Goal: Task Accomplishment & Management: Complete application form

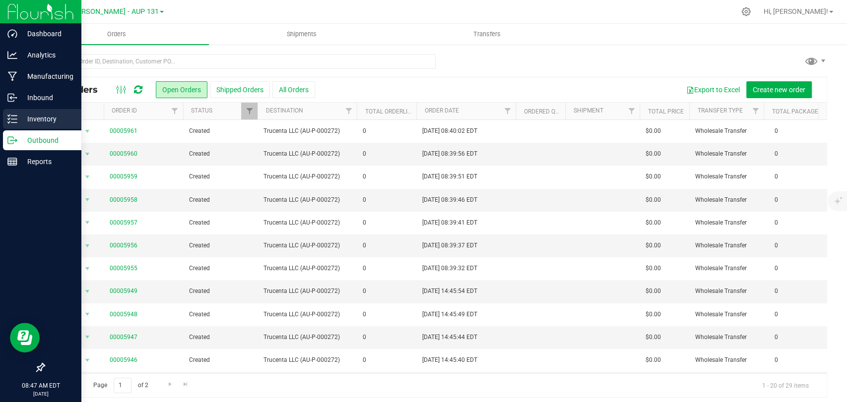
click at [12, 114] on icon at bounding box center [12, 119] width 10 height 10
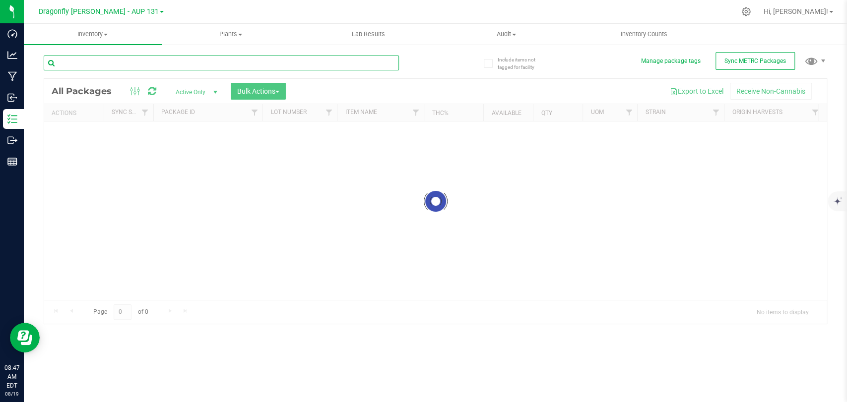
click at [131, 61] on input "text" at bounding box center [221, 63] width 355 height 15
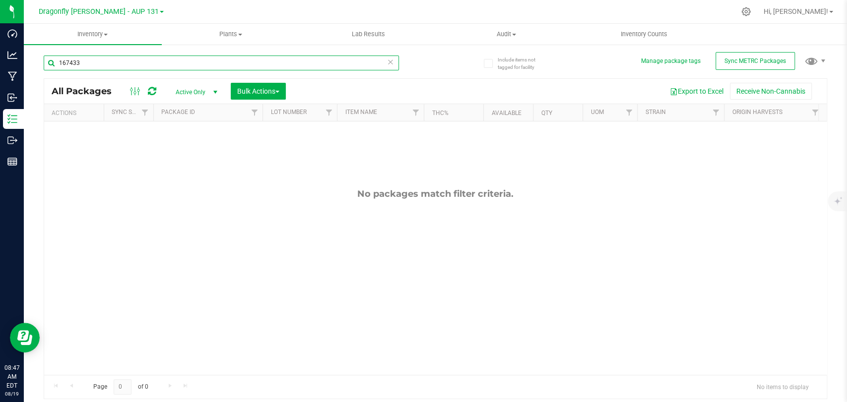
type input "167433"
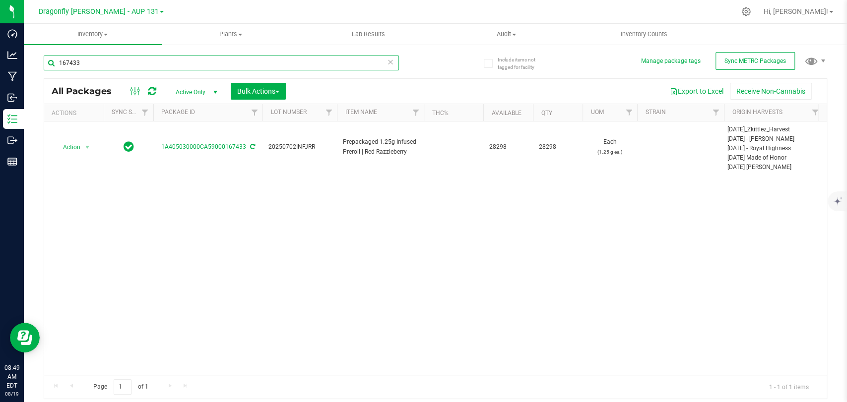
click at [180, 66] on input "167433" at bounding box center [221, 63] width 355 height 15
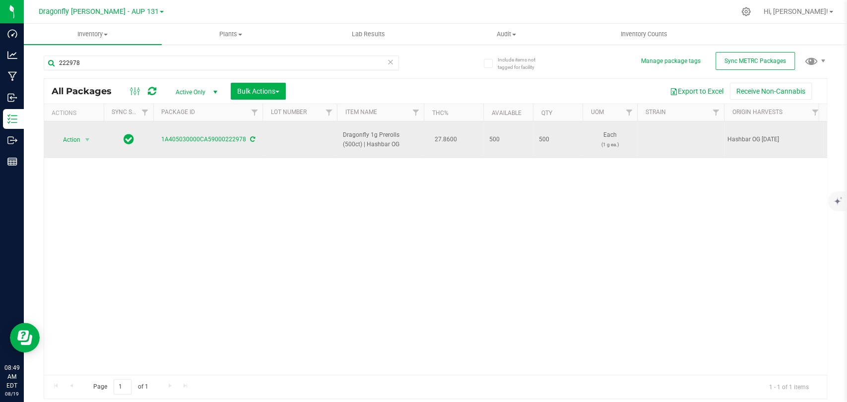
drag, startPoint x: 403, startPoint y: 140, endPoint x: 309, endPoint y: 128, distance: 94.6
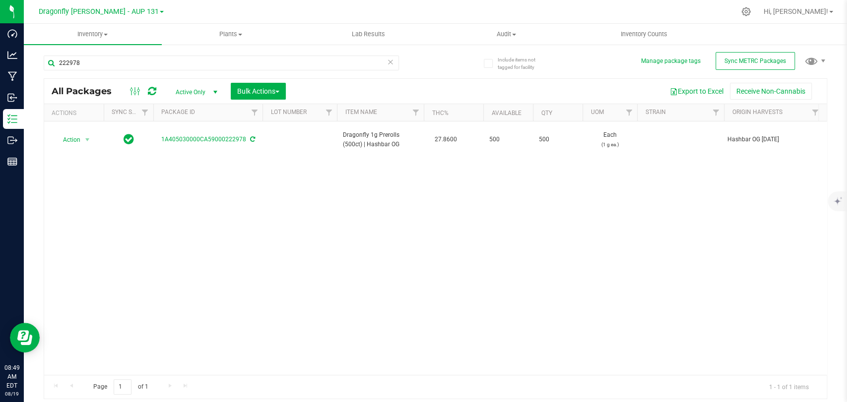
copy tr "Dragonfly 1g Prerolls (500ct) | Hashbar OG"
click at [277, 65] on input "222978" at bounding box center [221, 63] width 355 height 15
paste input "Dragonfly 1g Prerolls (500ct) | Hashbar OG"
type input "Dragonfly 1g Prerolls (500ct) | Hashbar OG"
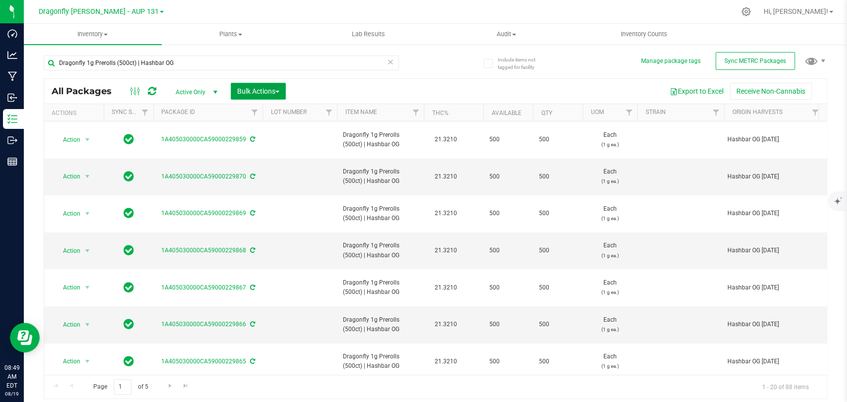
click at [259, 92] on span "Bulk Actions" at bounding box center [258, 91] width 42 height 8
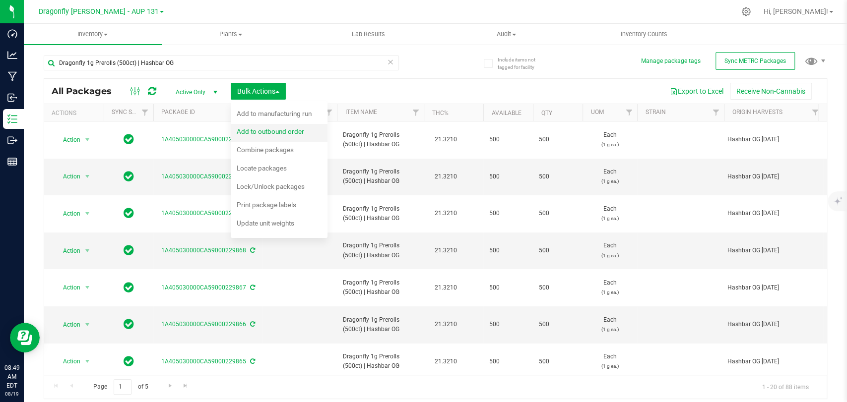
click at [271, 137] on div "Add to outbound order" at bounding box center [277, 133] width 81 height 16
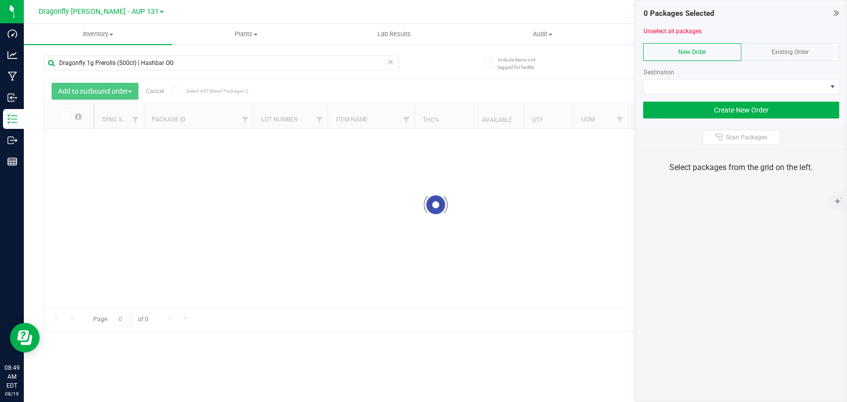
click at [764, 54] on div "Existing Order" at bounding box center [790, 52] width 98 height 18
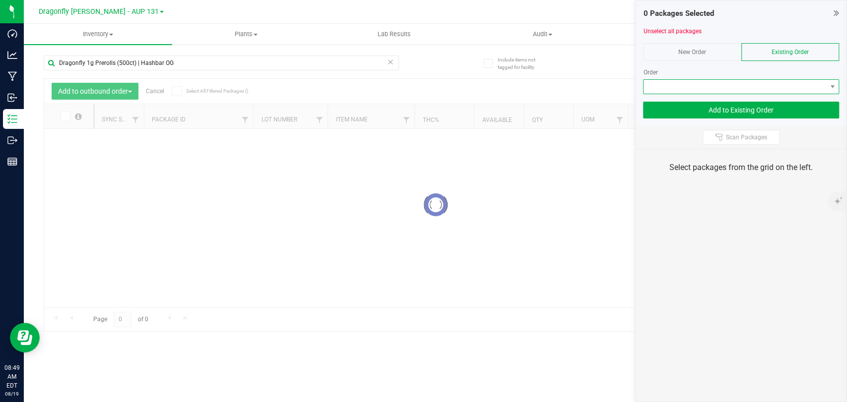
click at [749, 80] on span at bounding box center [734, 87] width 183 height 14
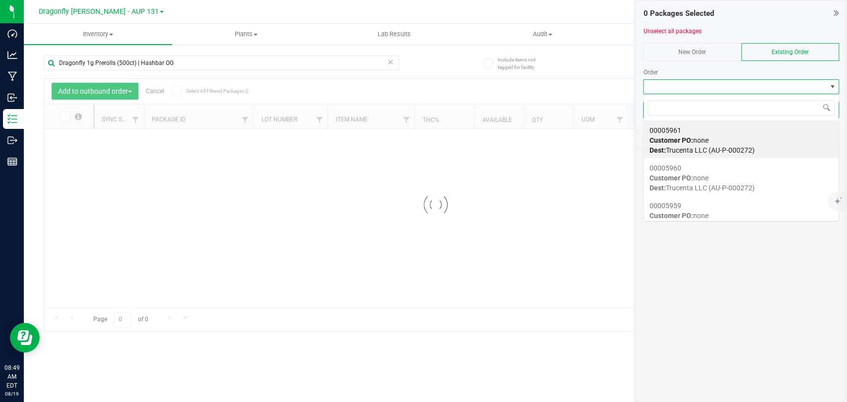
scroll to position [14, 196]
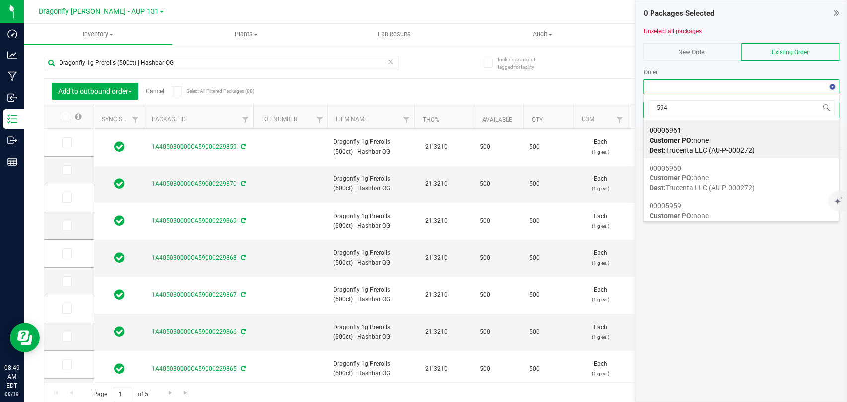
type input "5946"
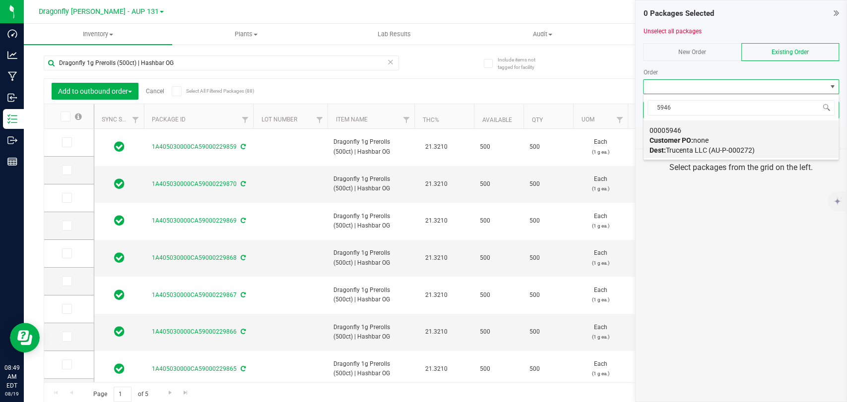
click at [756, 131] on div "00005946 Customer PO: none Dest: Trucenta LLC (AU-P-000272)" at bounding box center [740, 141] width 183 height 38
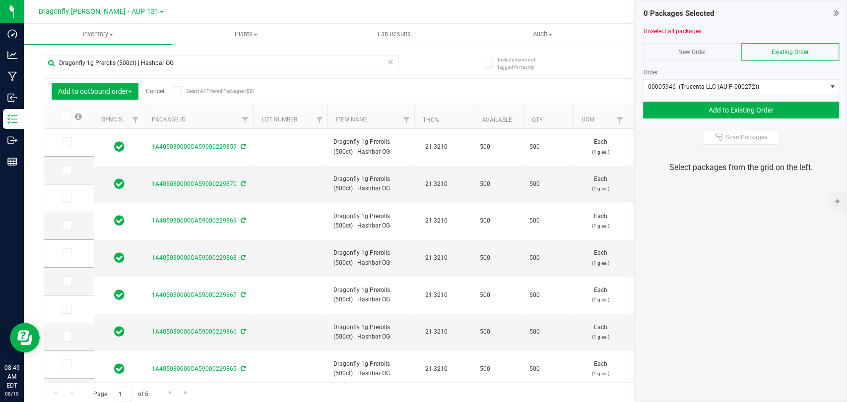
click at [218, 118] on th "Package ID" at bounding box center [198, 116] width 109 height 25
click at [67, 117] on icon at bounding box center [64, 117] width 6 height 0
click at [0, 0] on input "checkbox" at bounding box center [0, 0] width 0 height 0
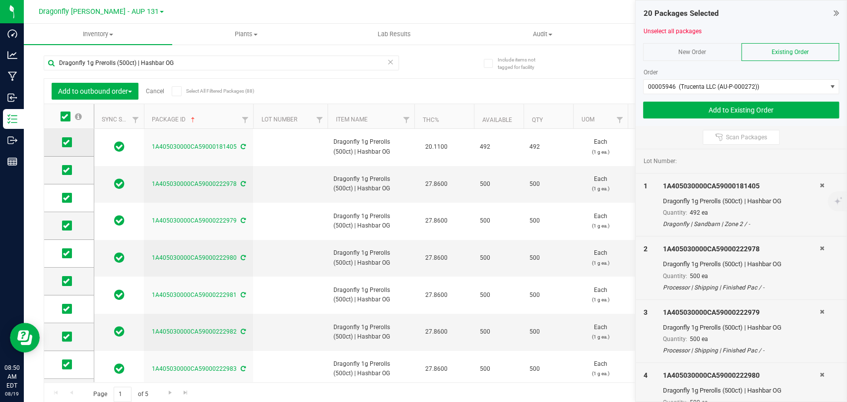
click at [62, 141] on span at bounding box center [67, 142] width 10 height 10
click at [0, 0] on input "checkbox" at bounding box center [0, 0] width 0 height 0
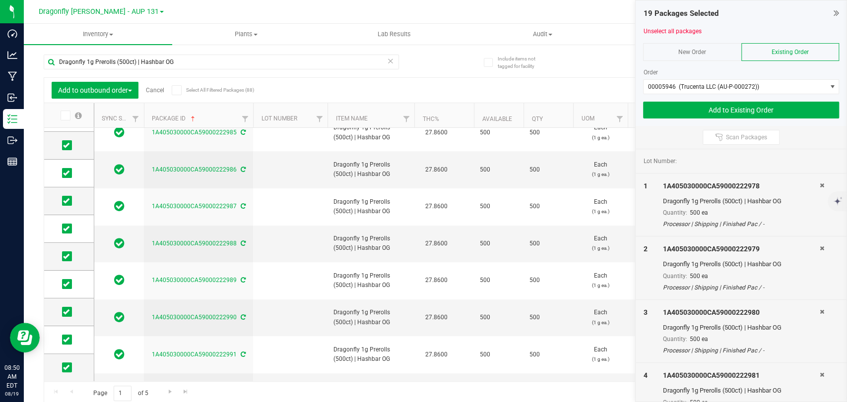
scroll to position [4, 0]
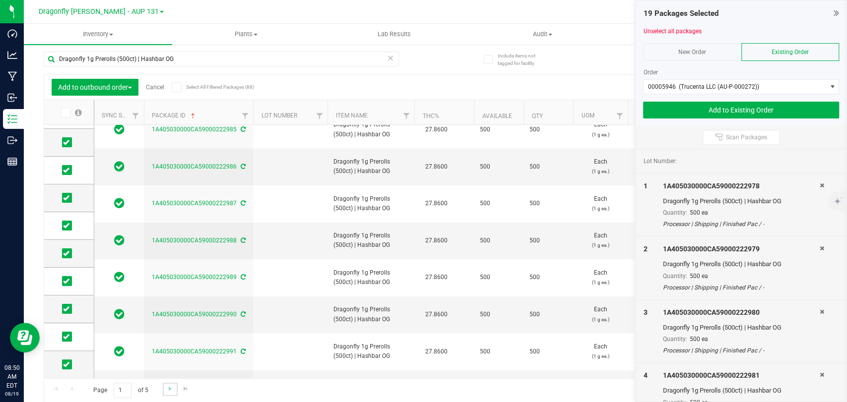
click at [170, 393] on link "Go to the next page" at bounding box center [170, 389] width 14 height 13
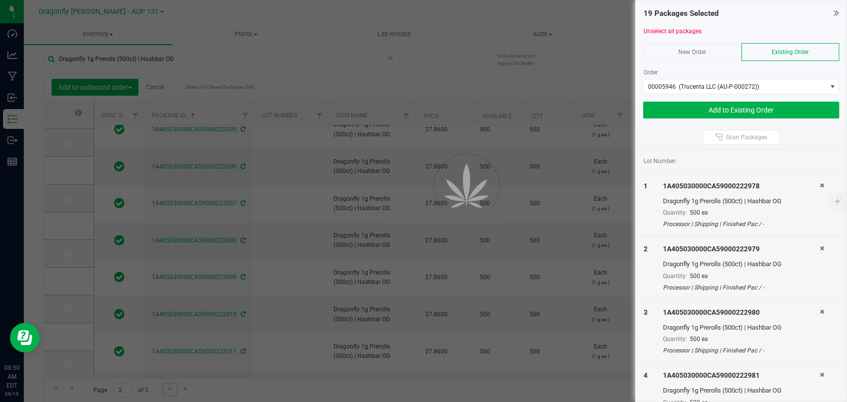
scroll to position [0, 0]
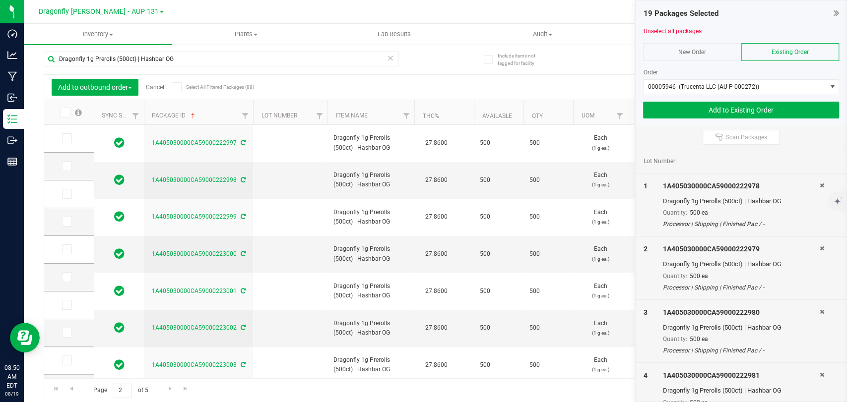
click at [67, 111] on span at bounding box center [66, 113] width 10 height 10
click at [0, 0] on input "checkbox" at bounding box center [0, 0] width 0 height 0
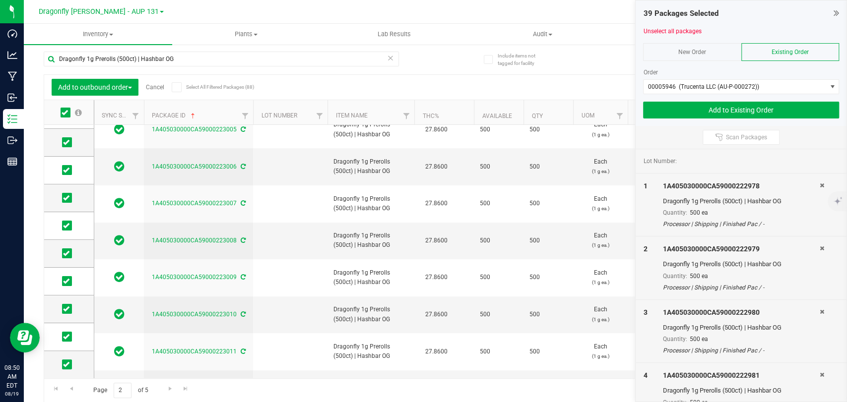
scroll to position [309, 0]
click at [167, 386] on span "Go to the next page" at bounding box center [170, 389] width 8 height 8
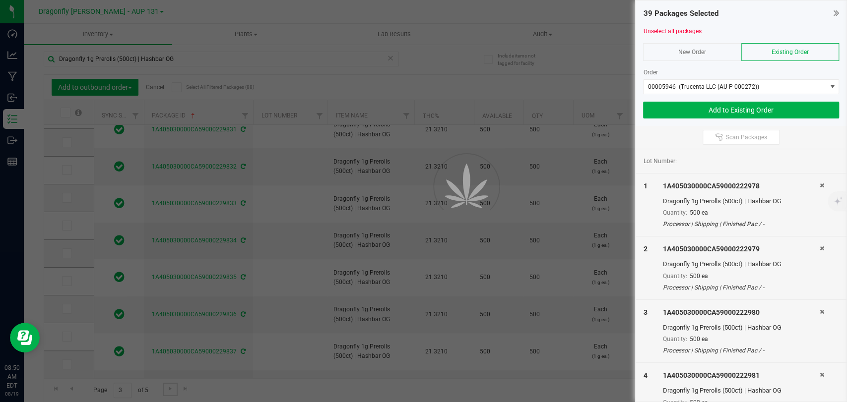
scroll to position [0, 0]
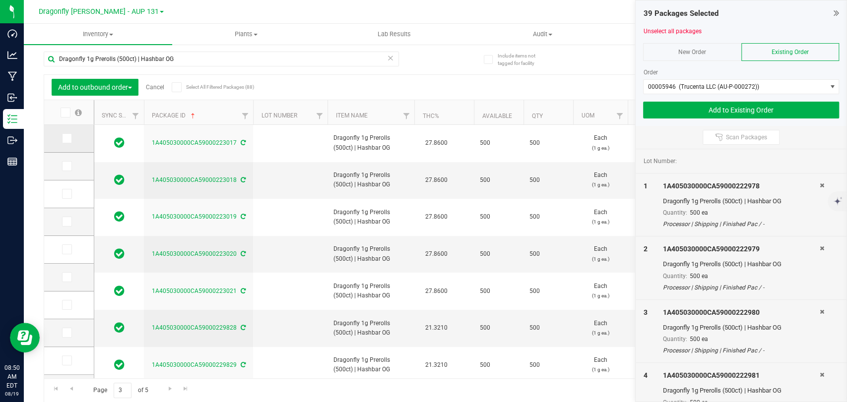
click at [67, 134] on span at bounding box center [67, 138] width 10 height 10
click at [0, 0] on input "checkbox" at bounding box center [0, 0] width 0 height 0
drag, startPoint x: 69, startPoint y: 161, endPoint x: 87, endPoint y: 220, distance: 61.3
click at [67, 162] on span at bounding box center [67, 166] width 10 height 10
click at [0, 0] on input "checkbox" at bounding box center [0, 0] width 0 height 0
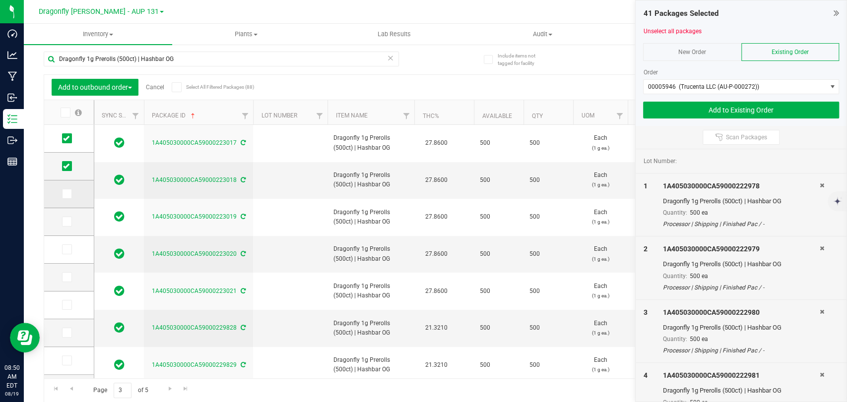
click at [66, 194] on icon at bounding box center [66, 194] width 6 height 0
click at [0, 0] on input "checkbox" at bounding box center [0, 0] width 0 height 0
drag, startPoint x: 67, startPoint y: 218, endPoint x: 69, endPoint y: 234, distance: 15.5
click at [66, 222] on icon at bounding box center [66, 222] width 6 height 0
click at [0, 0] on input "checkbox" at bounding box center [0, 0] width 0 height 0
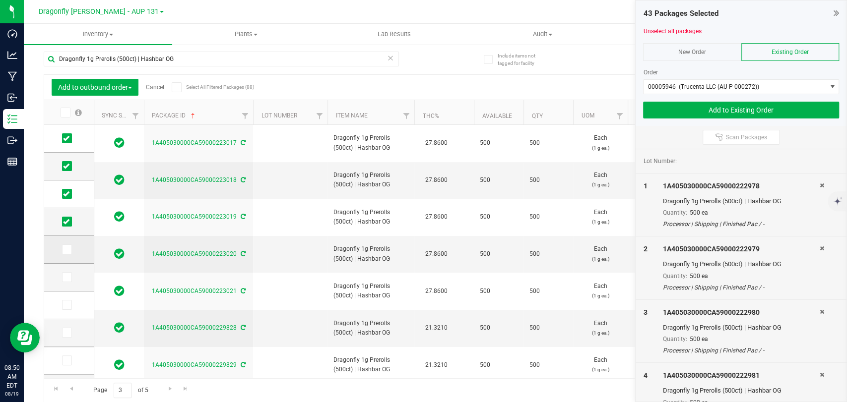
drag, startPoint x: 70, startPoint y: 246, endPoint x: 67, endPoint y: 251, distance: 5.4
click at [69, 245] on span at bounding box center [67, 250] width 10 height 10
click at [0, 0] on input "checkbox" at bounding box center [0, 0] width 0 height 0
click at [722, 117] on button "Add to Existing Order" at bounding box center [741, 110] width 196 height 17
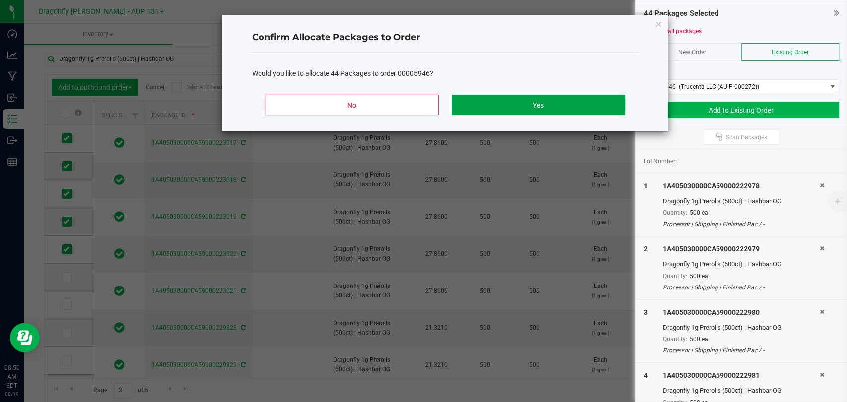
click at [588, 96] on button "Yes" at bounding box center [538, 105] width 174 height 21
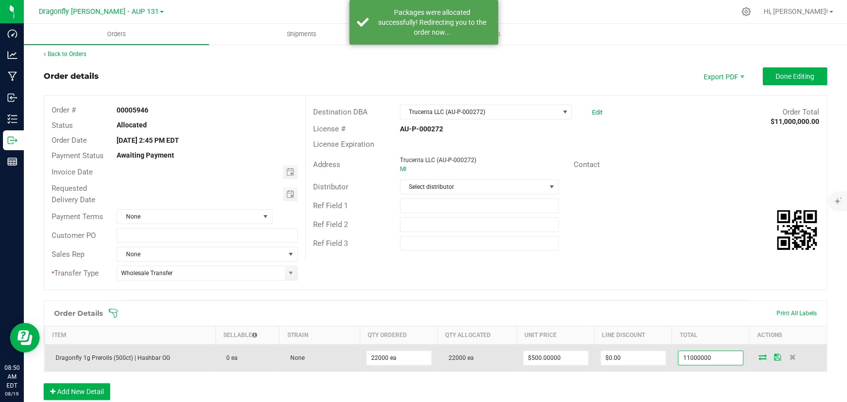
click at [713, 363] on input "11000000" at bounding box center [710, 358] width 64 height 14
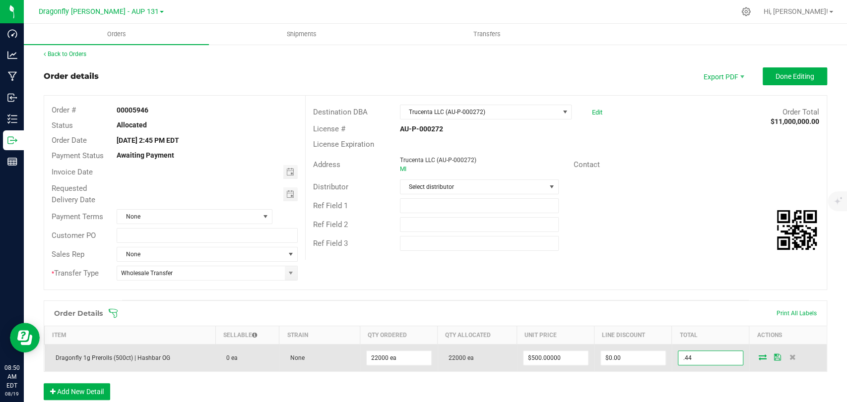
type input ".44"
type input "$0.00002"
type input "$0.44"
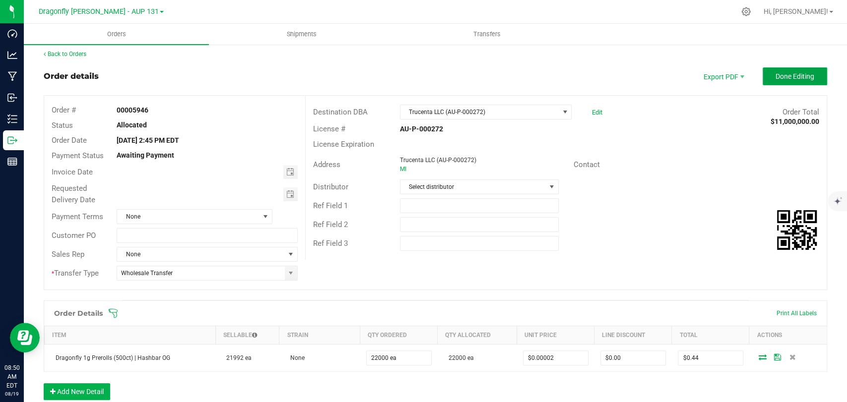
click at [804, 76] on span "Done Editing" at bounding box center [794, 76] width 39 height 8
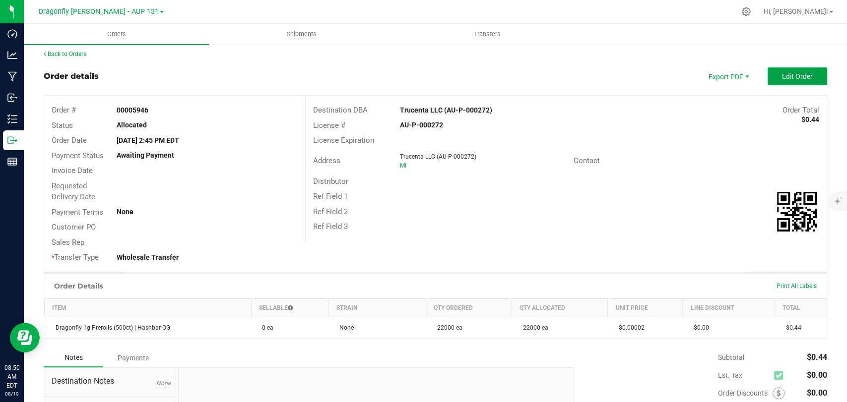
click at [785, 80] on span "Edit Order" at bounding box center [797, 76] width 31 height 8
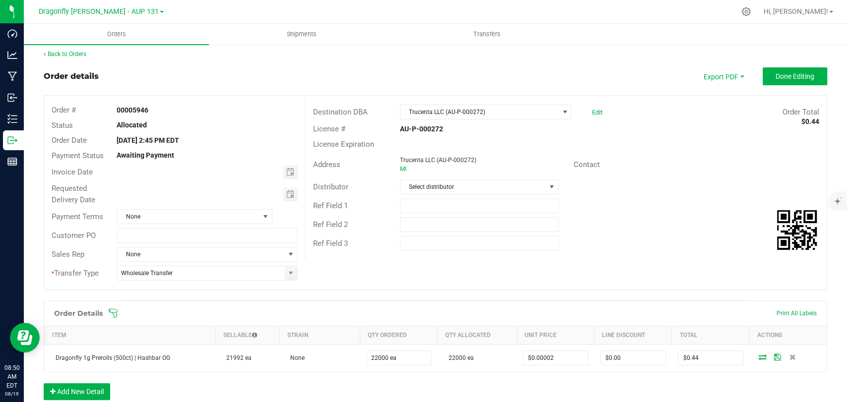
click at [115, 315] on icon at bounding box center [113, 313] width 10 height 10
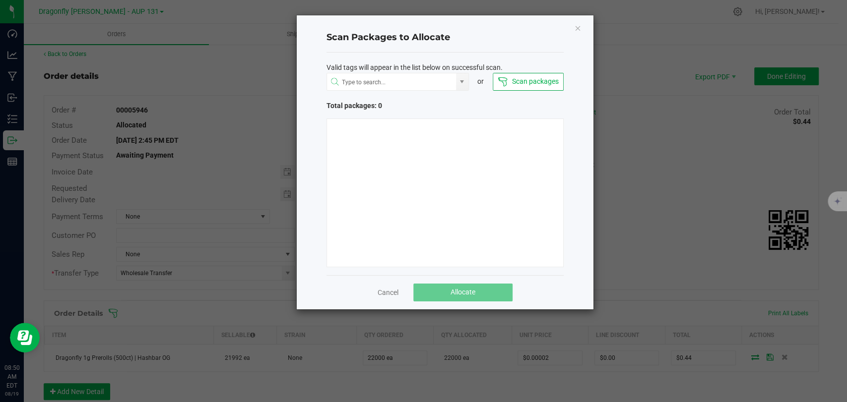
click at [419, 67] on span "Valid tags will appear in the list below on successful scan." at bounding box center [414, 67] width 176 height 10
click at [411, 85] on input "NO DATA FOUND" at bounding box center [391, 82] width 129 height 18
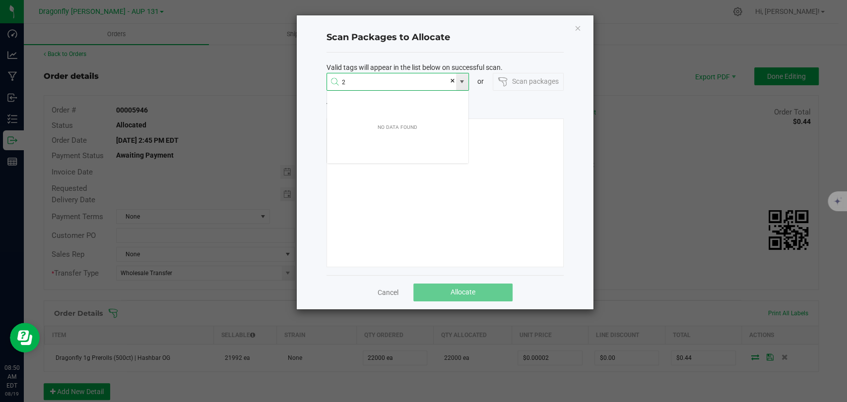
scroll to position [17, 142]
click at [394, 96] on li "1A405030000CA59000223286" at bounding box center [397, 101] width 141 height 17
type input "1A405030000CA59000223286"
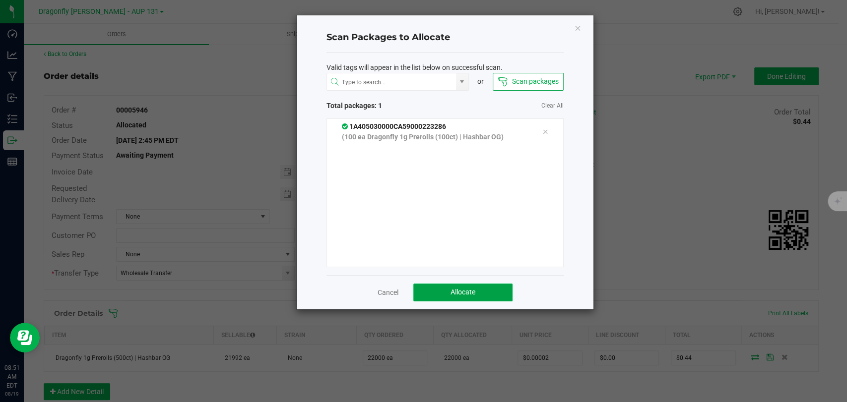
click at [439, 289] on button "Allocate" at bounding box center [462, 293] width 99 height 18
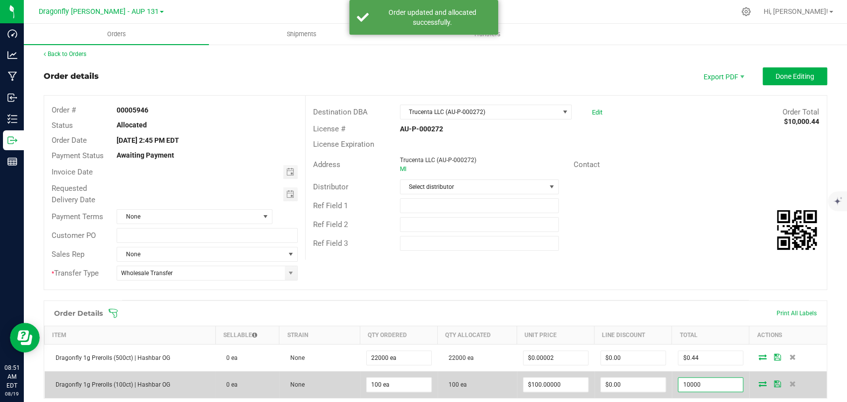
click at [695, 388] on input "10000" at bounding box center [710, 385] width 64 height 14
type input ".01"
type input "$0.00010"
type input "$0.01"
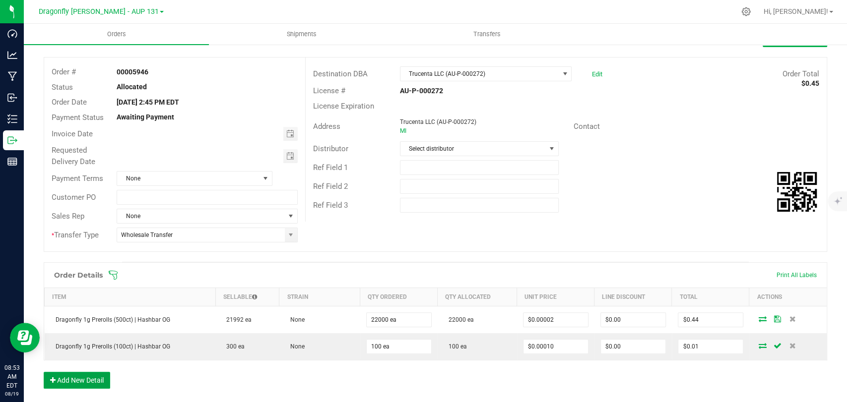
scroll to position [0, 0]
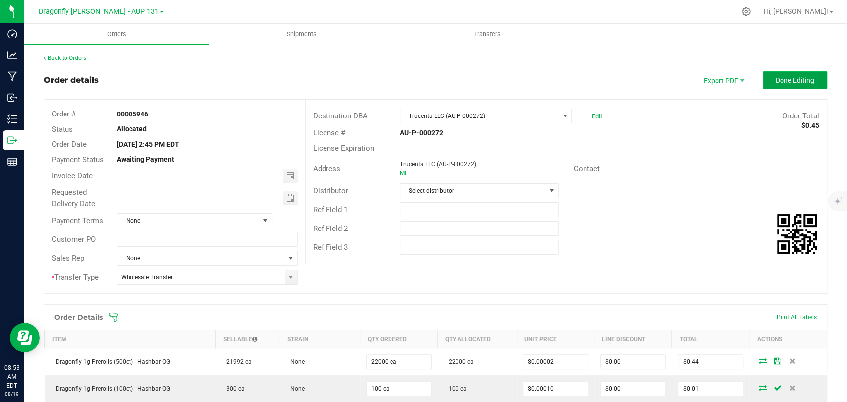
click at [794, 77] on span "Done Editing" at bounding box center [794, 80] width 39 height 8
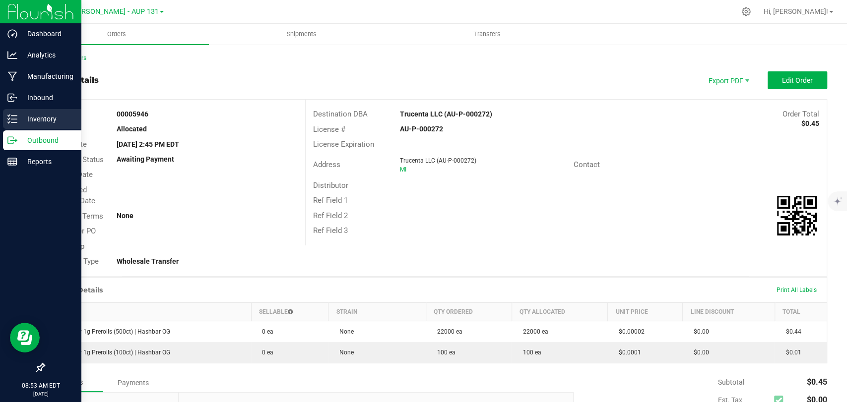
click at [25, 122] on p "Inventory" at bounding box center [47, 119] width 60 height 12
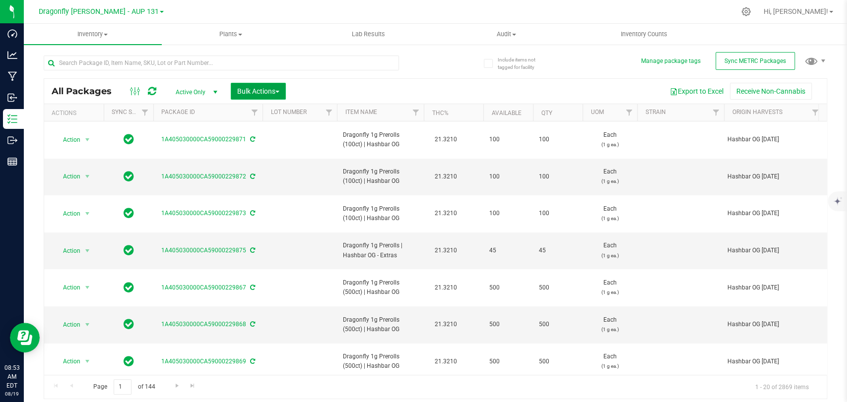
click at [271, 96] on button "Bulk Actions" at bounding box center [258, 91] width 55 height 17
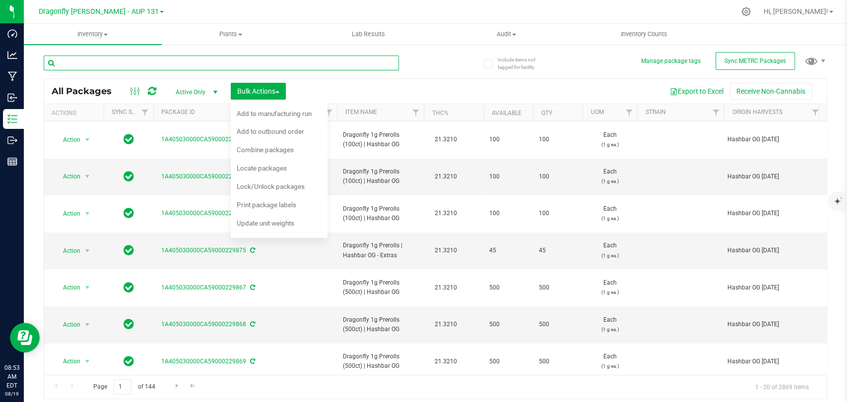
click at [167, 65] on input "text" at bounding box center [221, 63] width 355 height 15
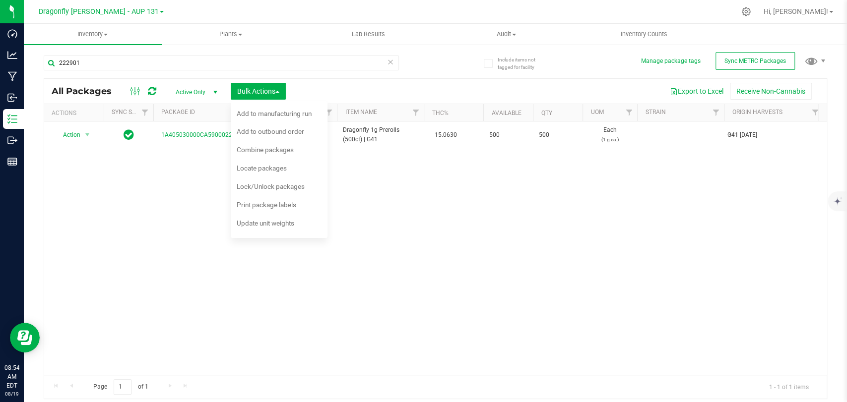
click at [436, 261] on div "Action Action Adjust qty Create package Edit attributes Global inventory Locate…" at bounding box center [435, 248] width 782 height 253
drag, startPoint x: 386, startPoint y: 143, endPoint x: 326, endPoint y: 125, distance: 62.8
click at [326, 125] on div "All Packages Active Only Active Only Lab Samples Locked All External Internal B…" at bounding box center [435, 238] width 783 height 321
drag, startPoint x: 393, startPoint y: 184, endPoint x: 392, endPoint y: 172, distance: 12.0
click at [393, 184] on div "Action Action Adjust qty Create package Edit attributes Global inventory Locate…" at bounding box center [435, 248] width 782 height 253
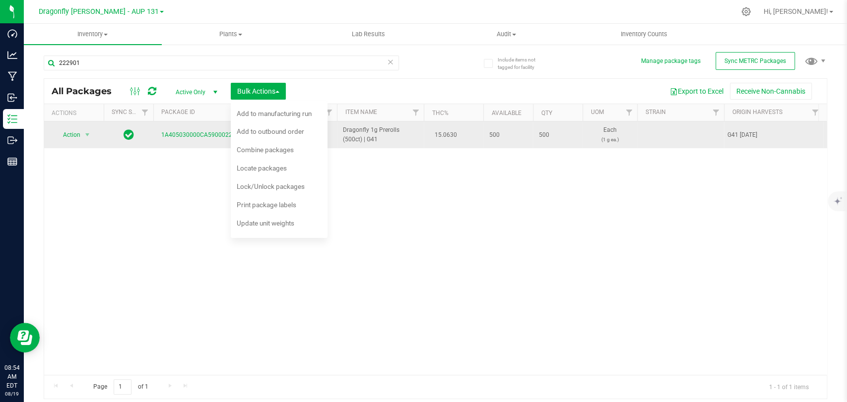
click at [388, 143] on span "Dragonfly 1g Prerolls (500ct) | G41" at bounding box center [380, 134] width 75 height 19
drag, startPoint x: 388, startPoint y: 143, endPoint x: 345, endPoint y: 133, distance: 44.3
click at [345, 133] on span "Dragonfly 1g Prerolls (500ct) | G41" at bounding box center [380, 134] width 75 height 19
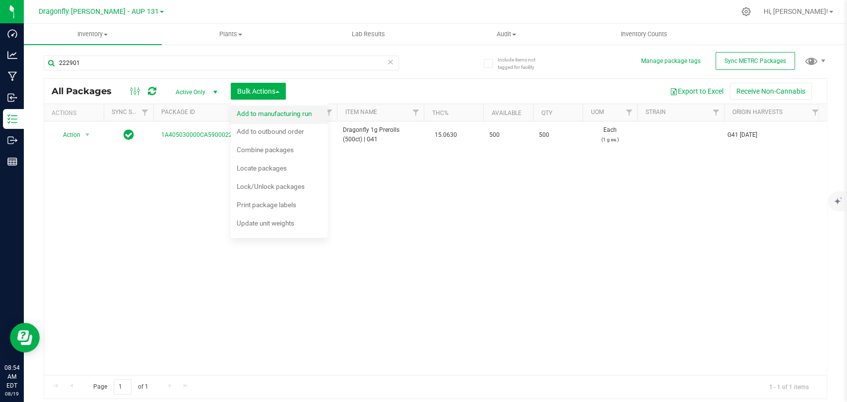
copy span "Dragonfly 1g Prerolls (500ct) | G41"
click at [263, 57] on input "222901" at bounding box center [221, 63] width 355 height 15
paste input "Dragonfly 1g Prerolls (500ct) | G4"
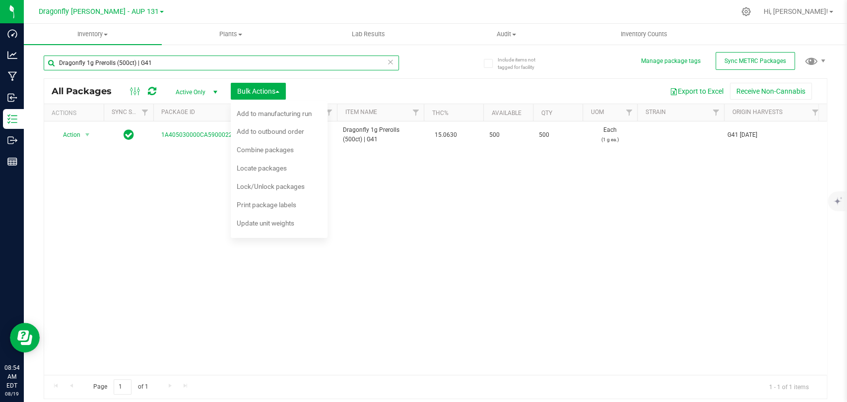
type input "Dragonfly 1g Prerolls (500ct) | G41"
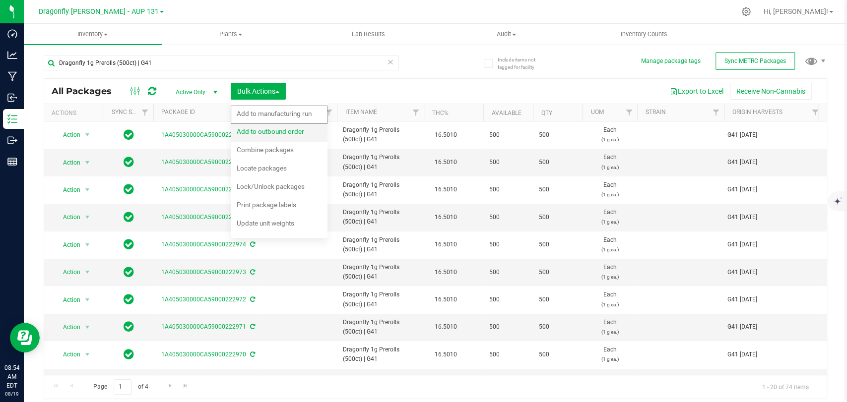
click at [292, 124] on li "Add to outbound order" at bounding box center [279, 133] width 97 height 18
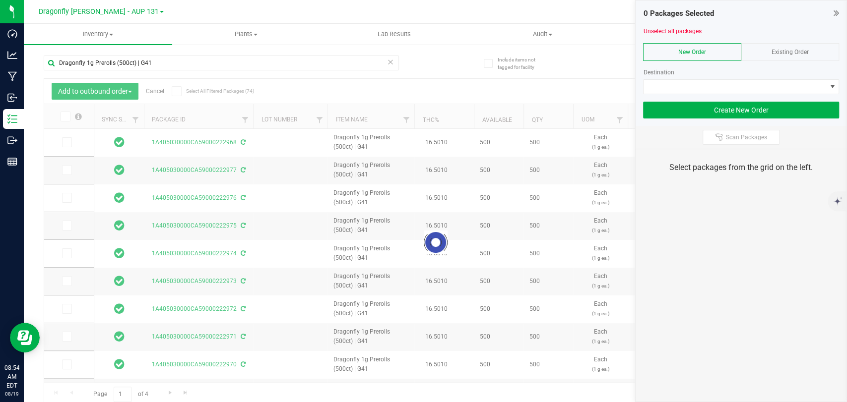
click at [770, 49] on div "Existing Order" at bounding box center [790, 52] width 98 height 18
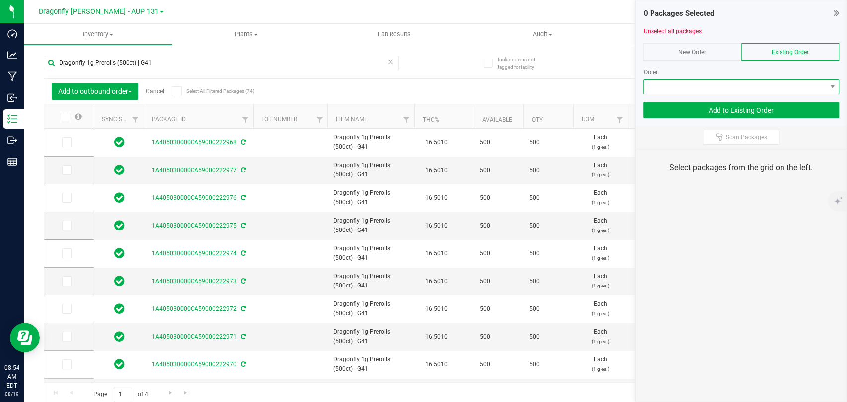
click at [749, 87] on span at bounding box center [734, 87] width 183 height 14
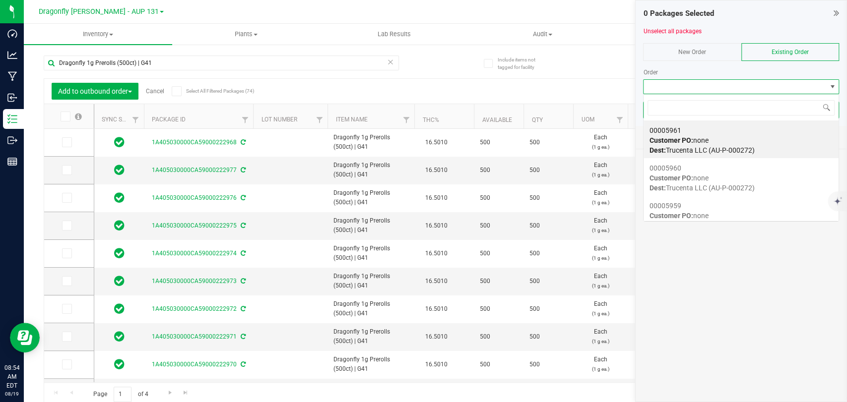
scroll to position [14, 196]
type input "5947"
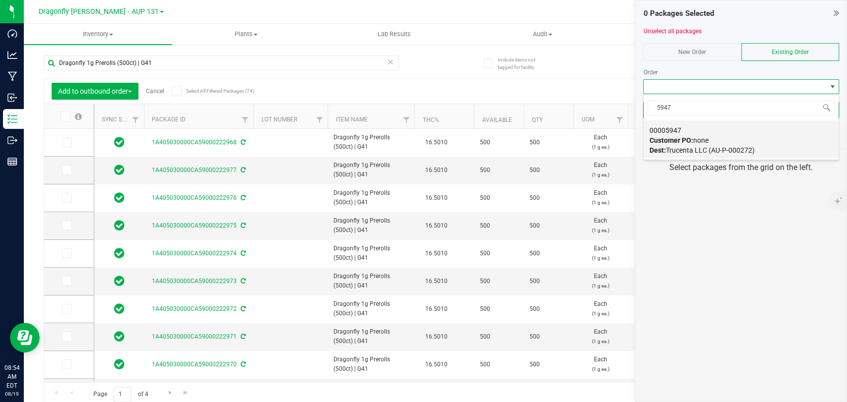
click at [710, 140] on div "00005947 Customer PO: none Dest: Trucenta LLC (AU-P-000272)" at bounding box center [740, 141] width 183 height 38
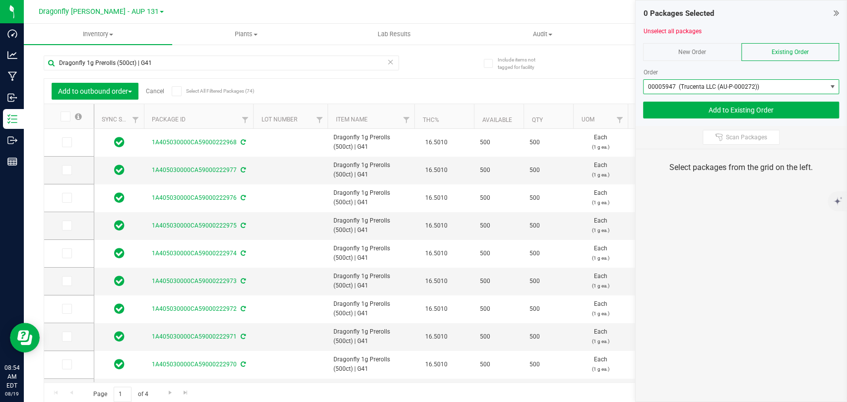
click at [215, 108] on th "Package ID" at bounding box center [198, 116] width 109 height 25
click at [166, 86] on div "Add to outbound order Cancel Select All Filtered Packages (74)" at bounding box center [144, 91] width 184 height 17
click at [176, 91] on icon at bounding box center [176, 91] width 6 height 0
click at [0, 0] on input "Select All Filtered Packages (74)" at bounding box center [0, 0] width 0 height 0
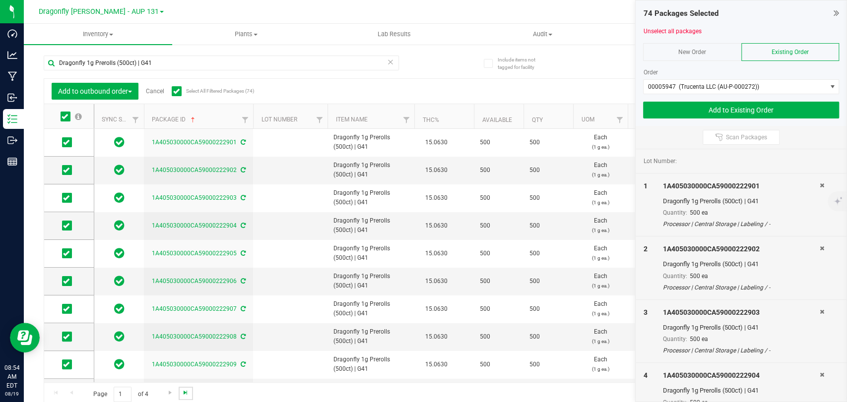
click at [186, 395] on span "Go to the last page" at bounding box center [186, 393] width 8 height 8
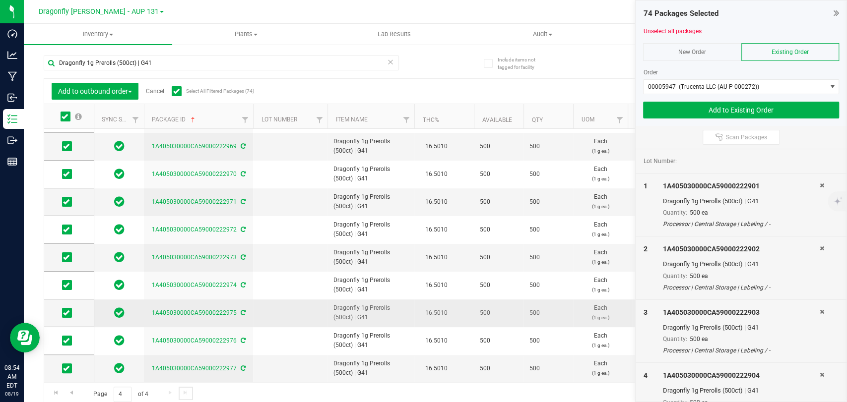
scroll to position [4, 0]
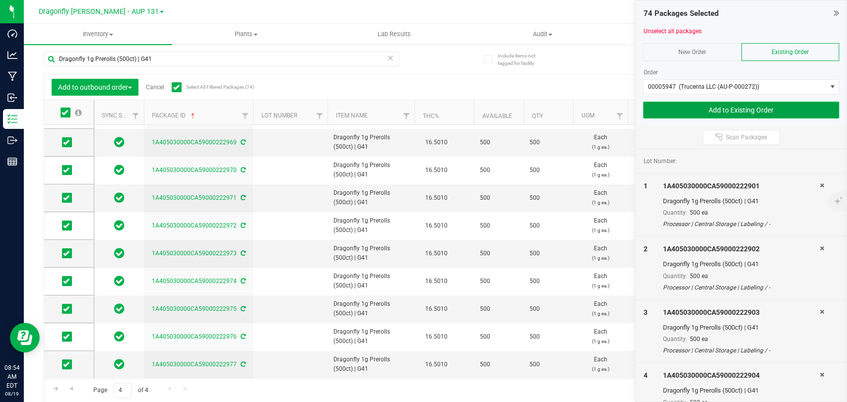
click at [712, 108] on button "Add to Existing Order" at bounding box center [741, 110] width 196 height 17
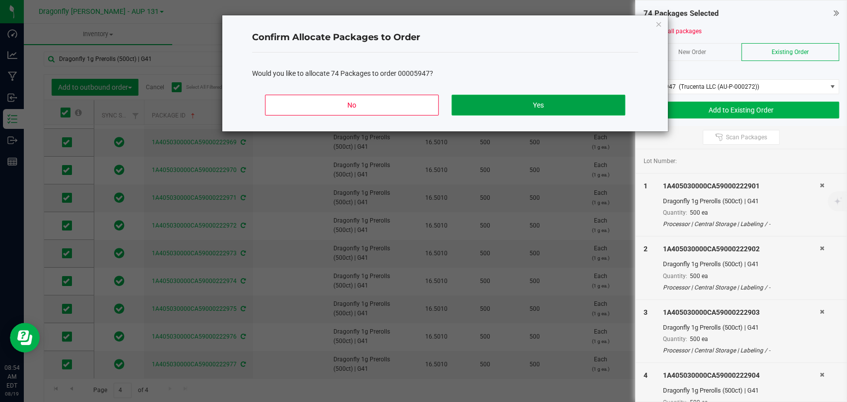
click at [567, 112] on button "Yes" at bounding box center [538, 105] width 174 height 21
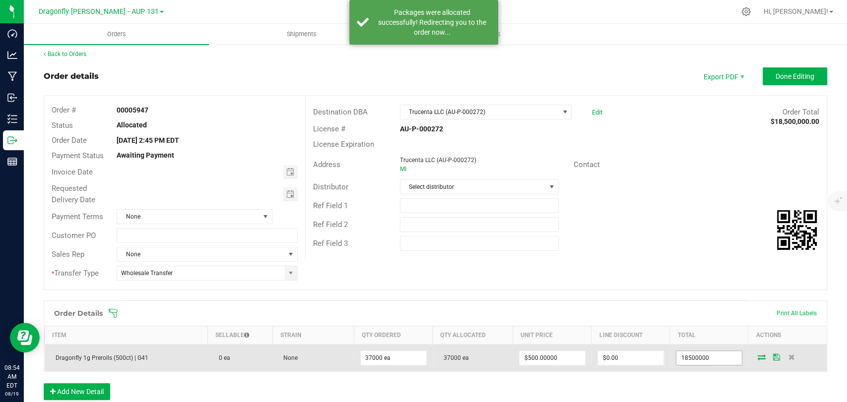
click at [694, 354] on input "18500000" at bounding box center [708, 358] width 65 height 14
type input ".74"
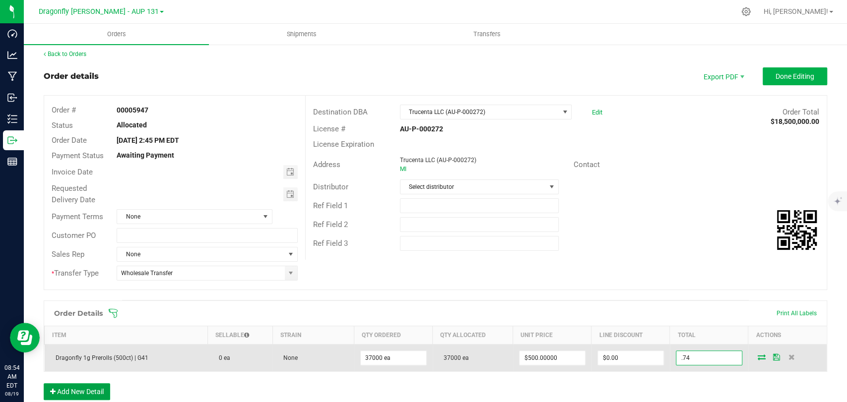
type input "$0.00002"
type input "$0.74"
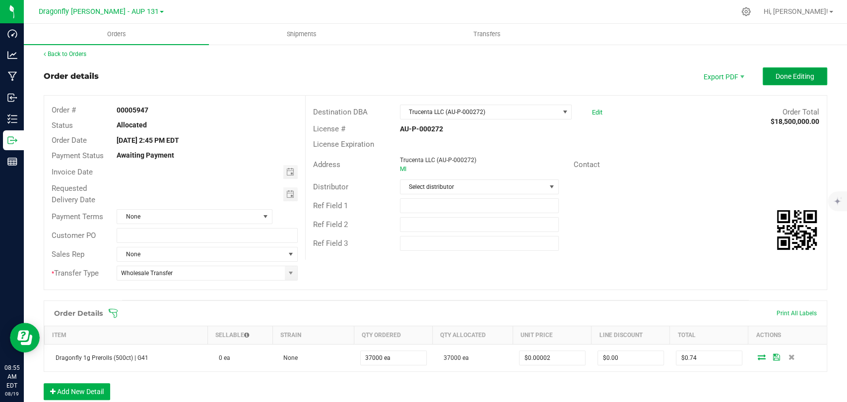
click at [809, 74] on button "Done Editing" at bounding box center [794, 76] width 64 height 18
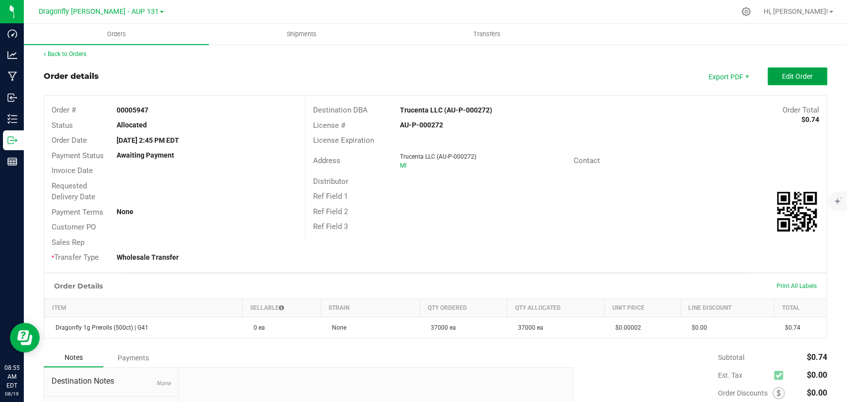
click at [794, 76] on span "Edit Order" at bounding box center [797, 76] width 31 height 8
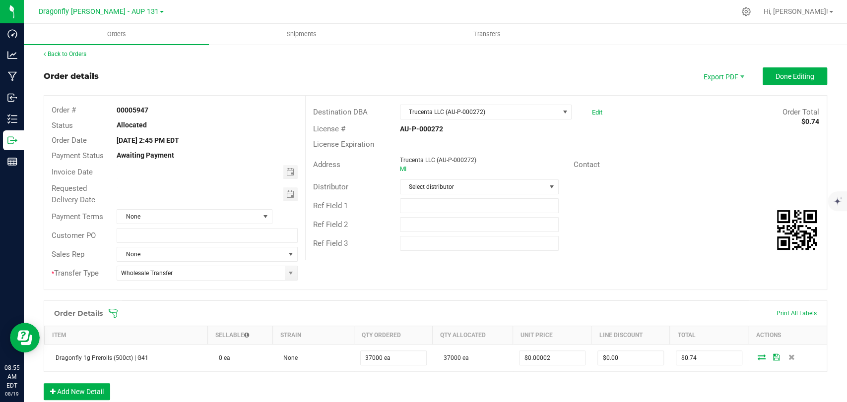
click at [119, 309] on span at bounding box center [499, 313] width 783 height 10
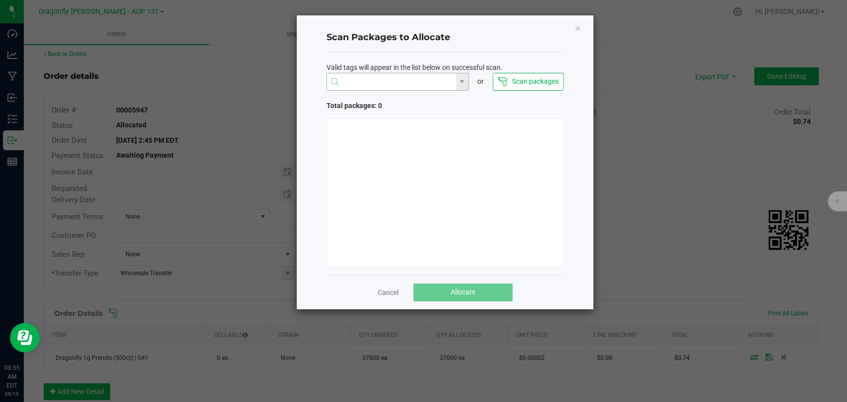
click at [385, 85] on input "NO DATA FOUND" at bounding box center [391, 82] width 129 height 18
click at [391, 101] on li "1A405030000CA59000222938" at bounding box center [397, 101] width 141 height 17
type input "1A405030000CA59000222938"
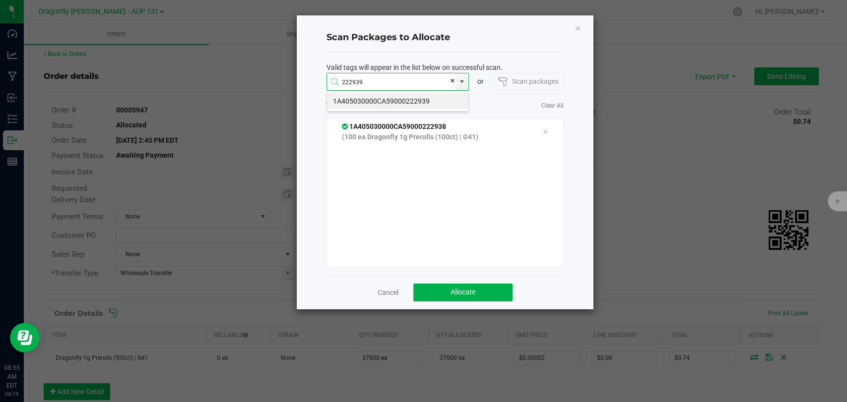
click at [391, 101] on li "1A405030000CA59000222939" at bounding box center [397, 101] width 141 height 17
type input "1A405030000CA59000222939"
click at [388, 101] on li "1A405030000CA59000222940" at bounding box center [397, 101] width 141 height 17
type input "1A405030000CA59000222940"
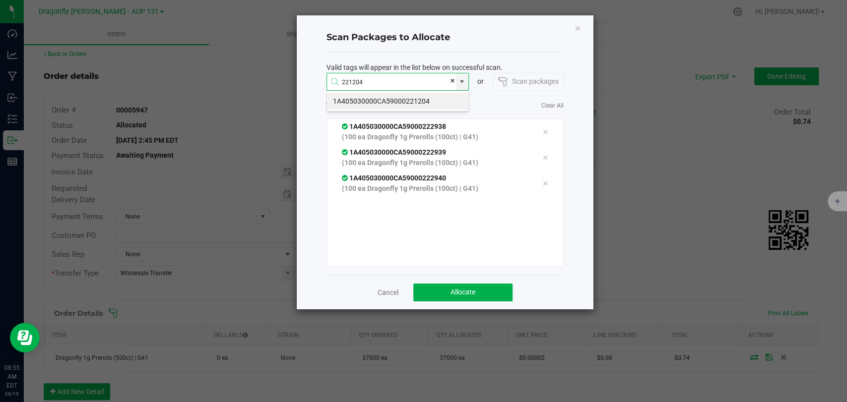
click at [408, 102] on li "1A405030000CA59000221204" at bounding box center [397, 101] width 141 height 17
type input "1A405030000CA59000221204"
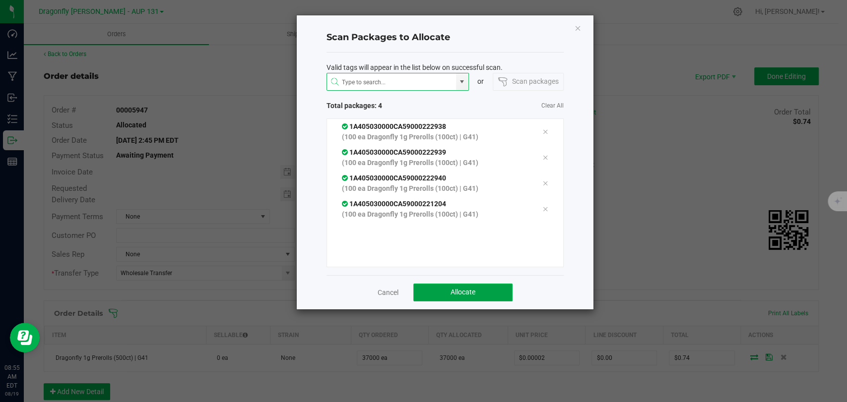
click at [476, 289] on button "Allocate" at bounding box center [462, 293] width 99 height 18
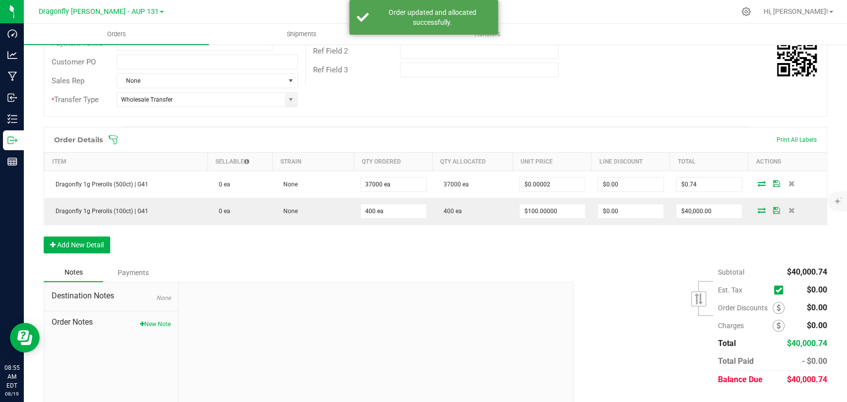
scroll to position [200, 0]
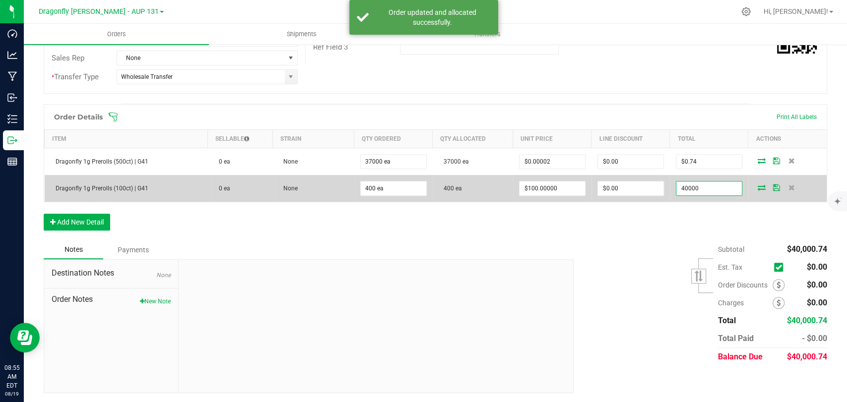
click at [717, 184] on input "40000" at bounding box center [708, 189] width 65 height 14
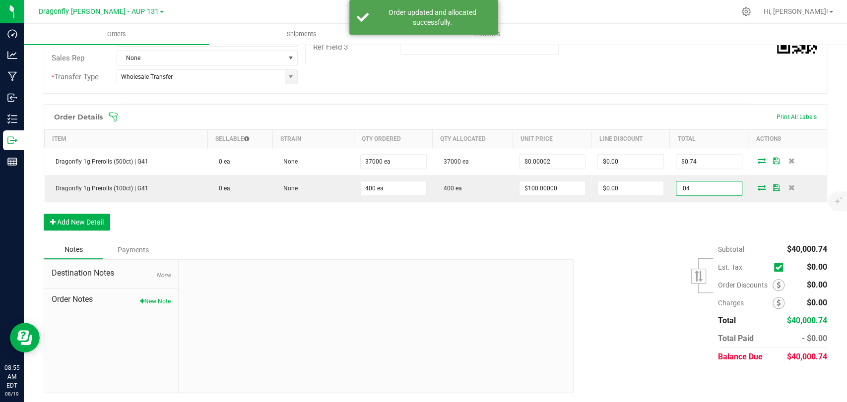
type input ".04"
type input "$0.00010"
type input "$0.04"
click at [637, 210] on div "Order Details Print All Labels Item Sellable Strain Qty Ordered Qty Allocated U…" at bounding box center [435, 172] width 783 height 136
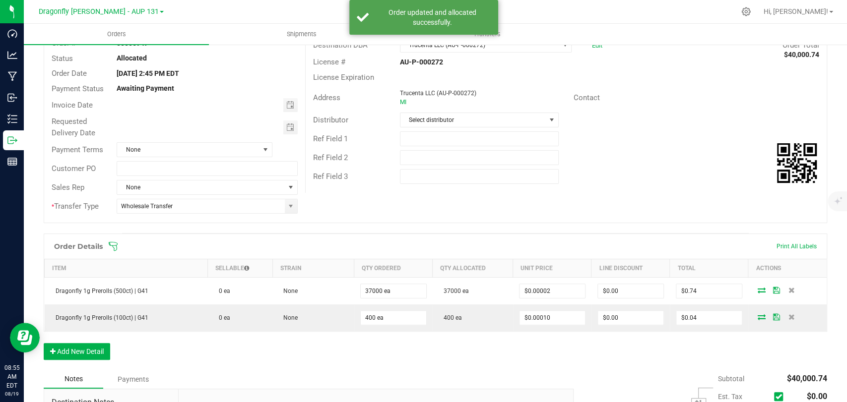
scroll to position [0, 0]
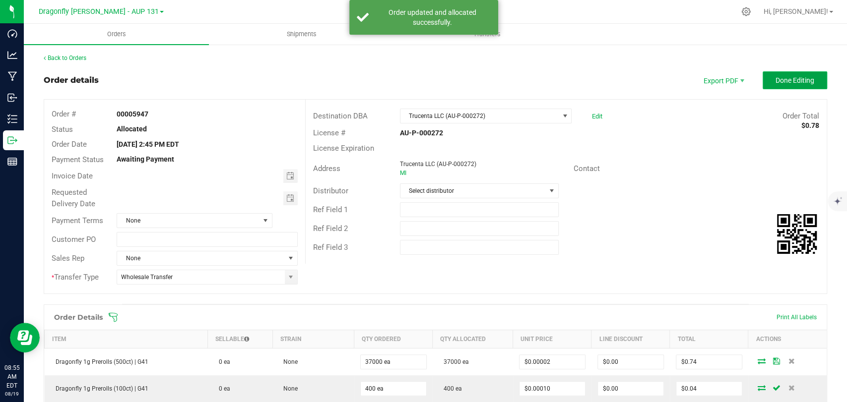
click at [775, 83] on span "Done Editing" at bounding box center [794, 80] width 39 height 8
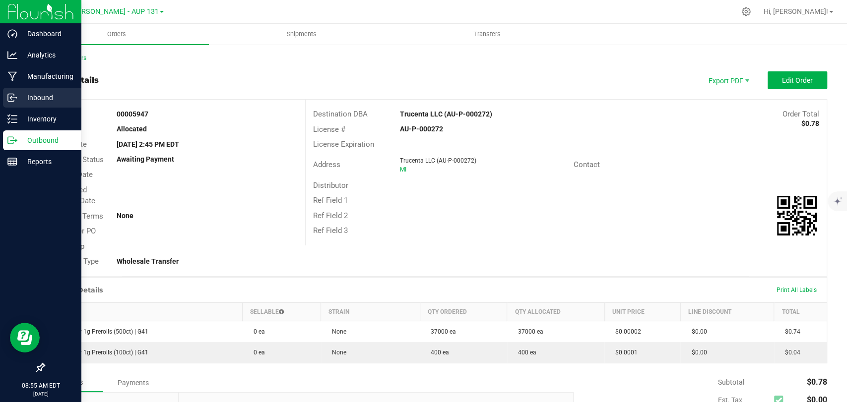
click at [33, 104] on div "Inbound" at bounding box center [42, 98] width 78 height 20
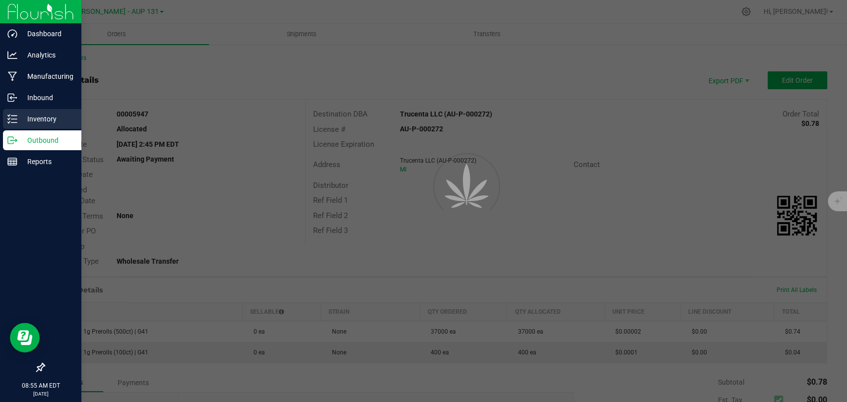
click at [36, 119] on p "Inventory" at bounding box center [47, 119] width 60 height 12
click at [41, 118] on p "Inventory" at bounding box center [47, 119] width 60 height 12
click at [38, 118] on p "Inventory" at bounding box center [47, 119] width 60 height 12
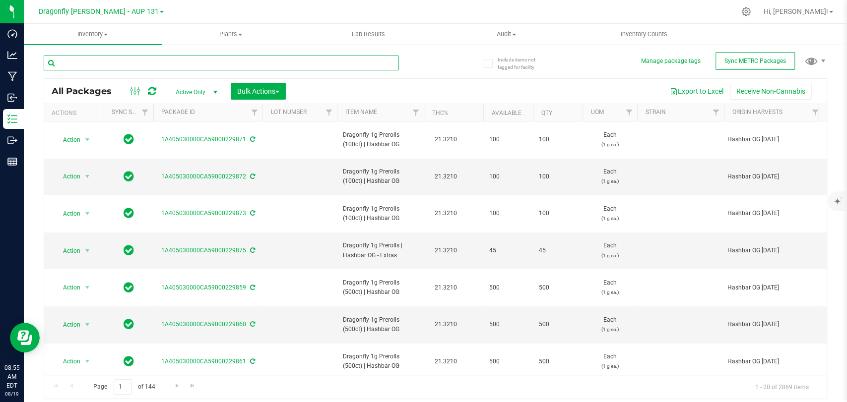
click at [355, 57] on input "text" at bounding box center [221, 63] width 355 height 15
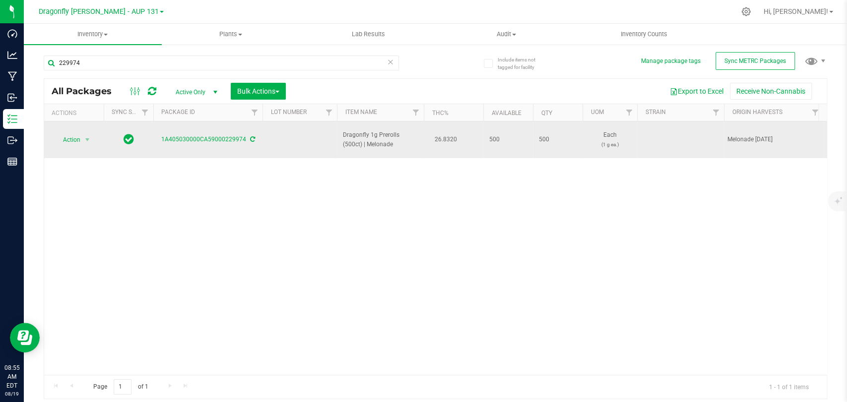
drag, startPoint x: 402, startPoint y: 137, endPoint x: 303, endPoint y: 136, distance: 98.7
copy tr "Dragonfly 1g Prerolls (500ct) | Melonade"
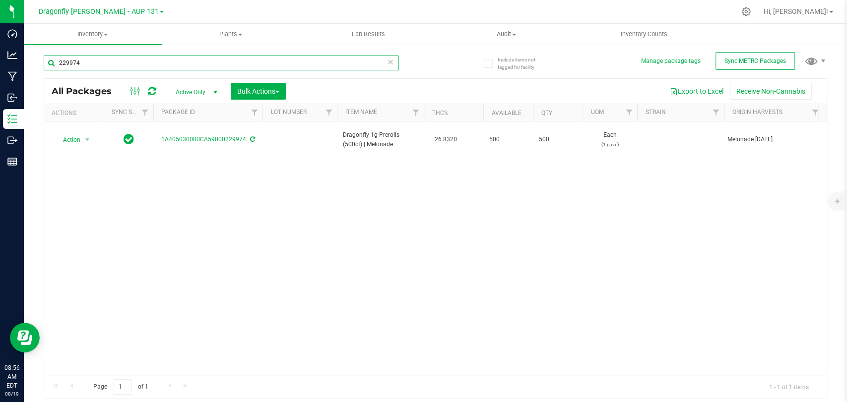
click at [345, 65] on input "229974" at bounding box center [221, 63] width 355 height 15
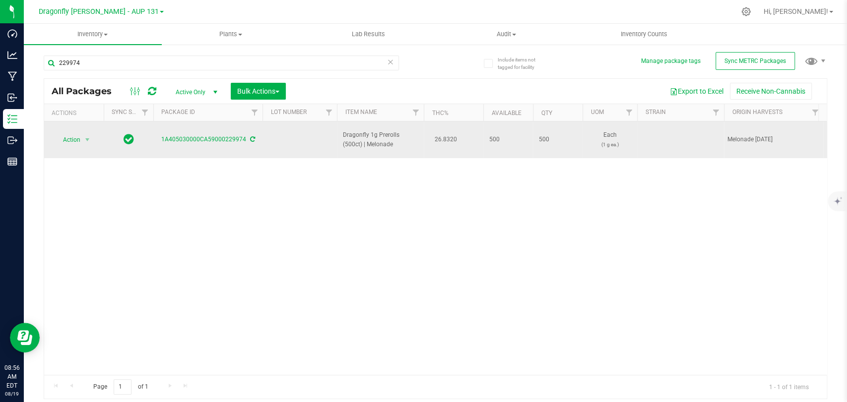
drag, startPoint x: 413, startPoint y: 139, endPoint x: 294, endPoint y: 136, distance: 118.6
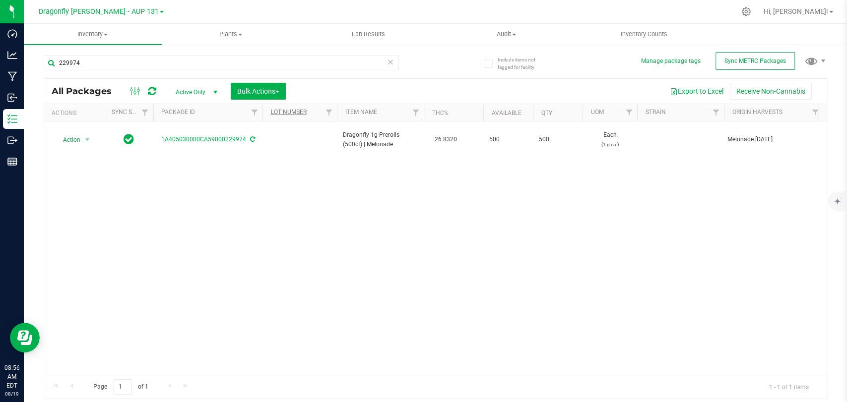
copy tr "Dragonfly 1g Prerolls (500ct) | Melonade"
click at [287, 67] on input "229974" at bounding box center [221, 63] width 355 height 15
paste input "Dragonfly 1g Prerolls (500ct) | Melonade"
type input "Dragonfly 1g Prerolls (500ct) | Melonade"
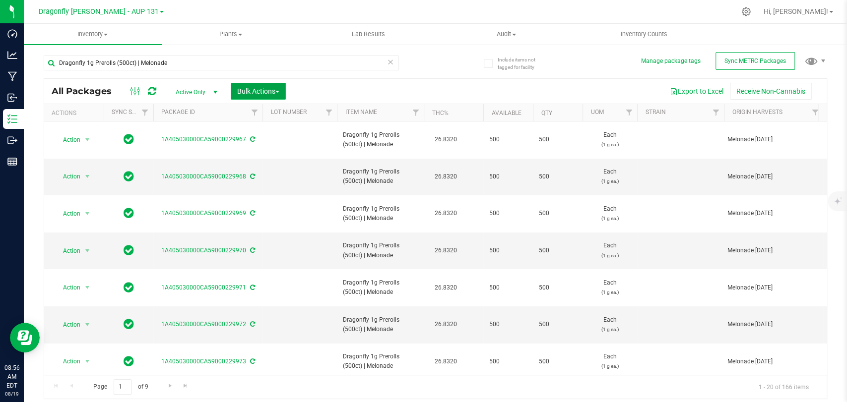
click at [273, 84] on button "Bulk Actions" at bounding box center [258, 91] width 55 height 17
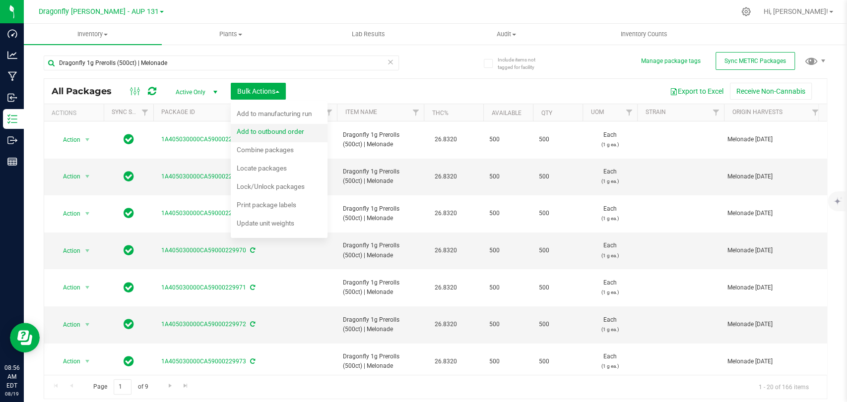
click at [299, 134] on span "Add to outbound order" at bounding box center [270, 131] width 67 height 8
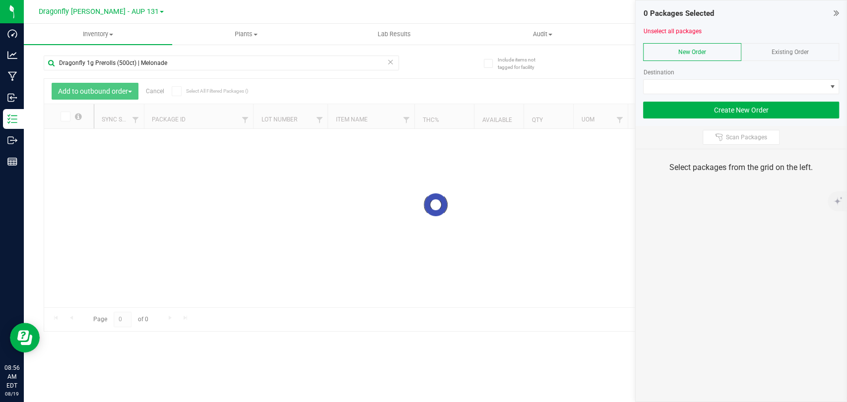
click at [782, 56] on div "Existing Order" at bounding box center [790, 52] width 98 height 18
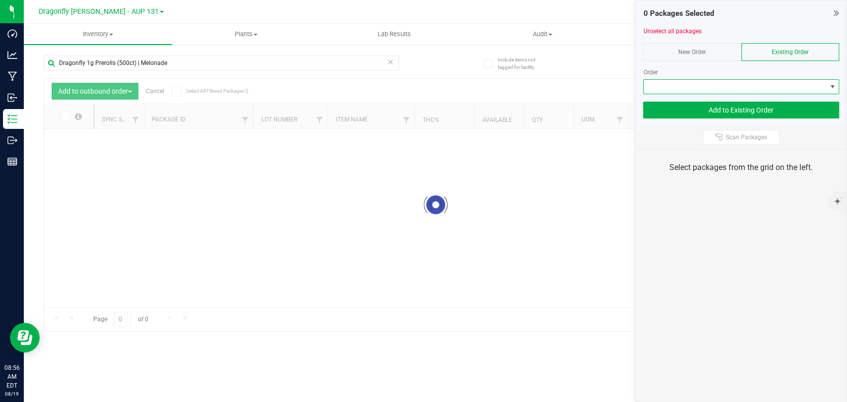
click at [767, 84] on span at bounding box center [734, 87] width 183 height 14
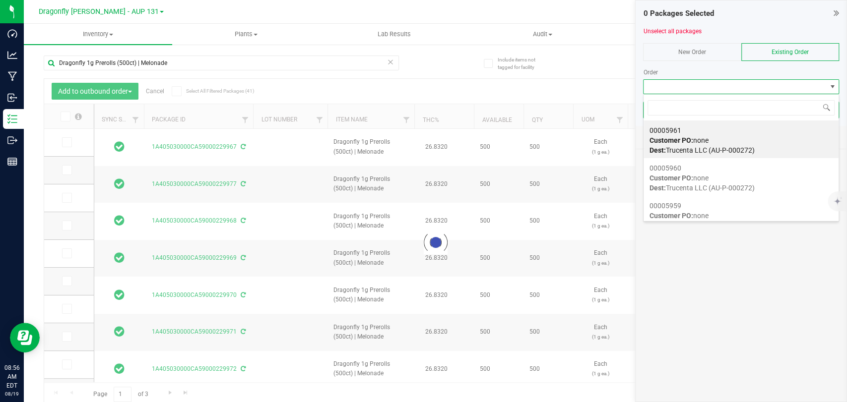
scroll to position [14, 196]
type input "5948"
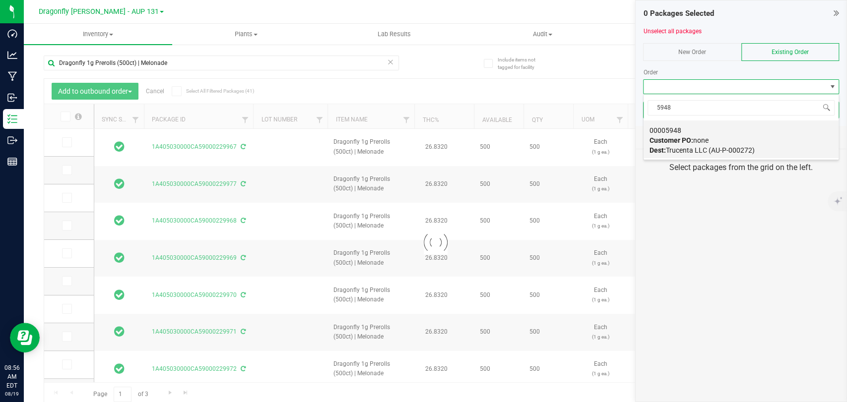
click at [700, 128] on div "00005948 Customer PO: none Dest: Trucenta LLC (AU-P-000272)" at bounding box center [740, 141] width 183 height 38
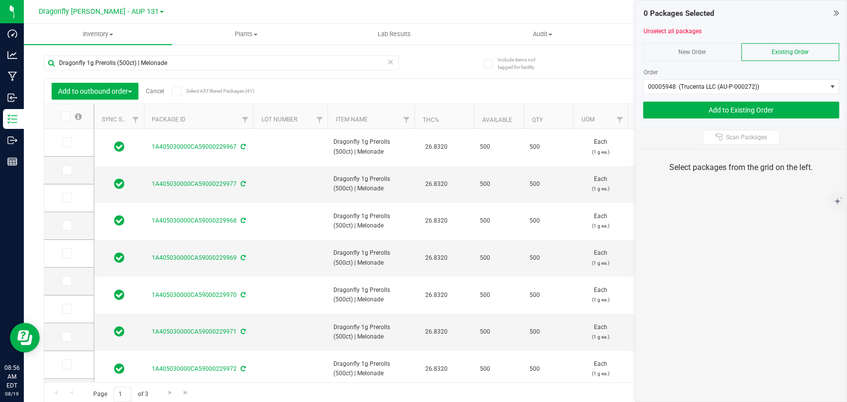
click at [213, 120] on th "Package ID" at bounding box center [198, 116] width 109 height 25
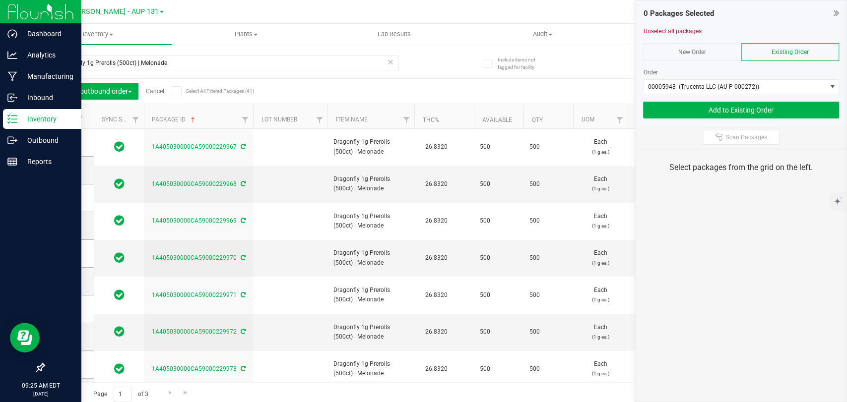
click at [34, 116] on p "Inventory" at bounding box center [47, 119] width 60 height 12
click at [48, 112] on div "Inventory" at bounding box center [42, 119] width 78 height 20
click at [47, 128] on div "Inventory" at bounding box center [42, 119] width 78 height 20
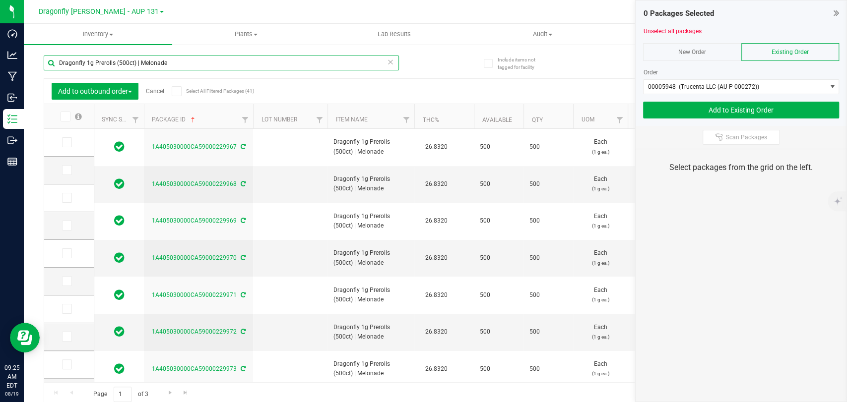
click at [200, 61] on input "Dragonfly 1g Prerolls (500ct) | Melonade" at bounding box center [221, 63] width 355 height 15
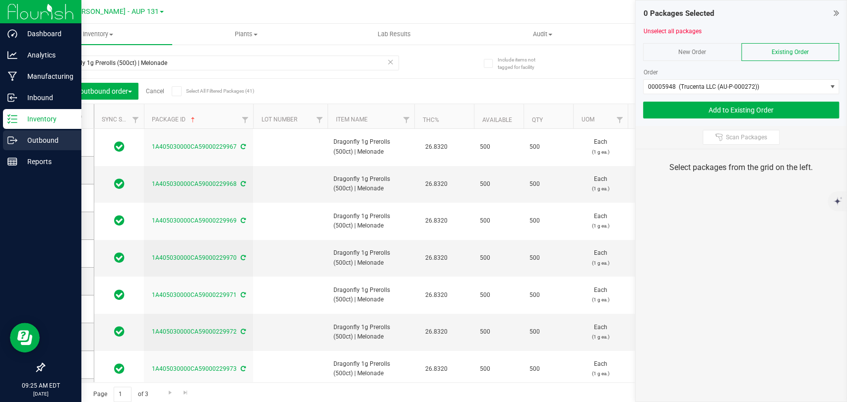
click at [31, 142] on p "Outbound" at bounding box center [47, 140] width 60 height 12
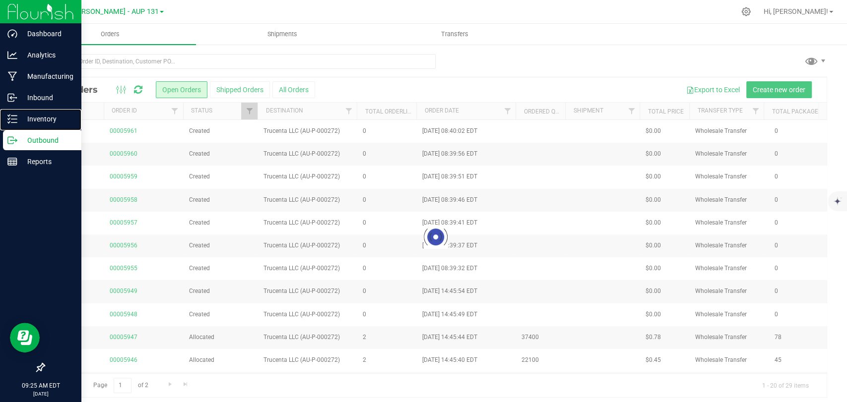
click at [34, 122] on p "Inventory" at bounding box center [47, 119] width 60 height 12
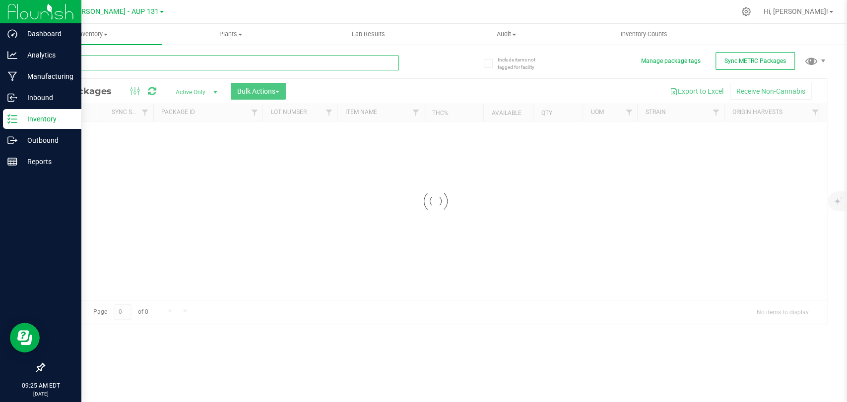
click at [147, 56] on input "text" at bounding box center [221, 63] width 355 height 15
type input "218768"
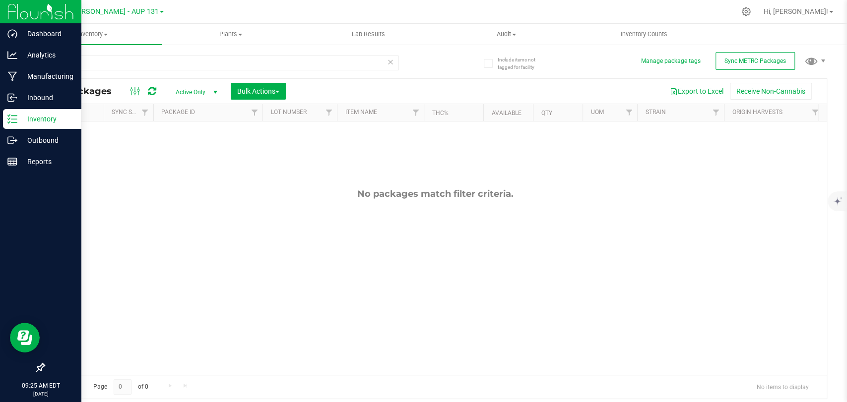
click at [212, 89] on span "select" at bounding box center [215, 92] width 8 height 8
click at [205, 153] on li "All" at bounding box center [194, 152] width 54 height 15
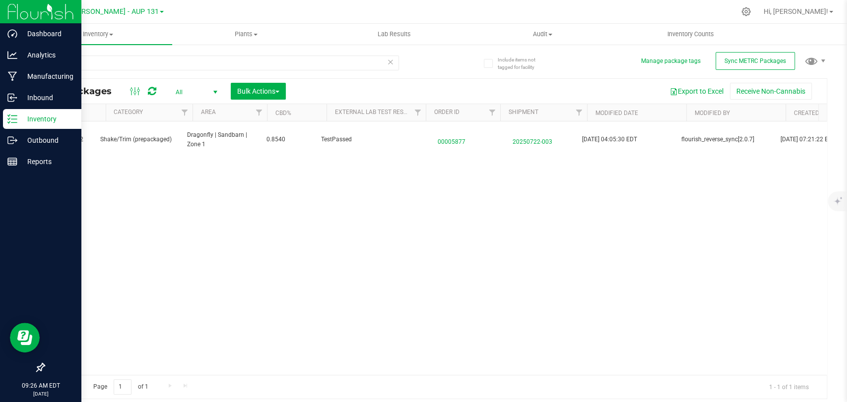
scroll to position [0, 828]
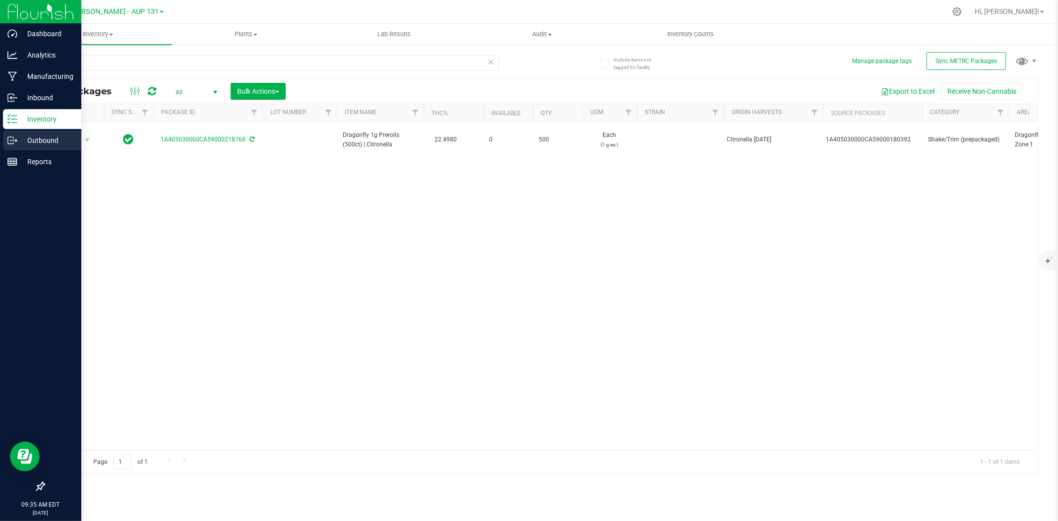
click at [29, 142] on p "Outbound" at bounding box center [47, 140] width 60 height 12
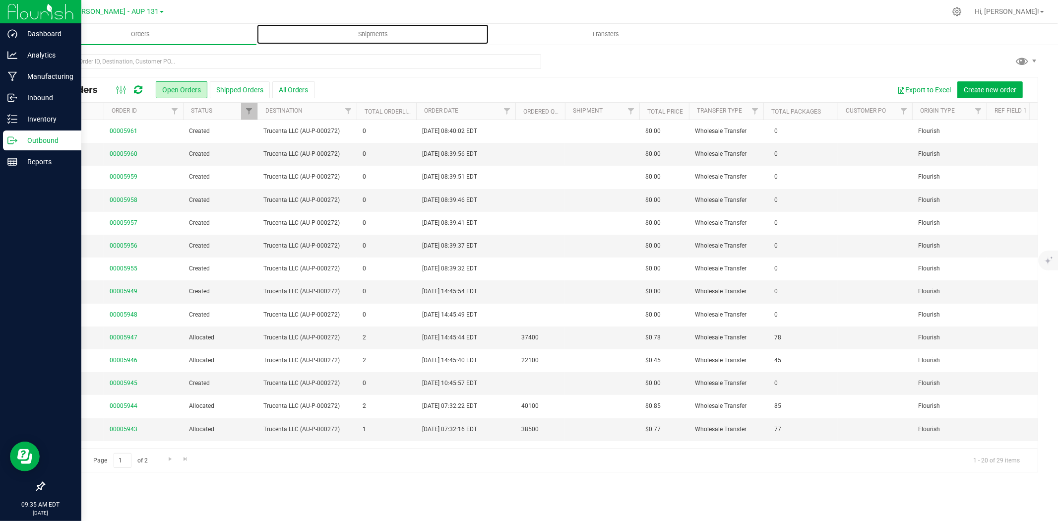
drag, startPoint x: 361, startPoint y: 33, endPoint x: 1042, endPoint y: 101, distance: 683.8
click at [363, 33] on span "Shipments" at bounding box center [373, 34] width 57 height 9
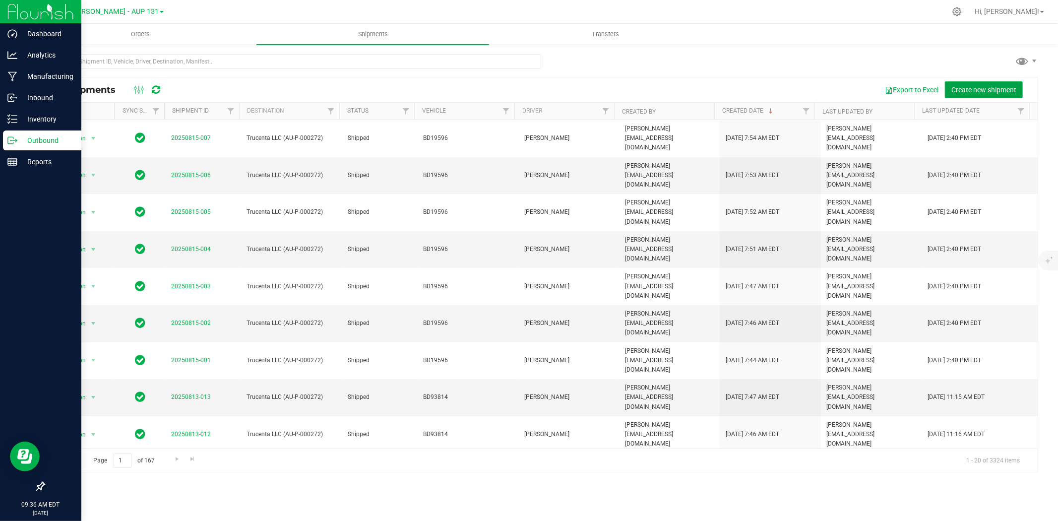
click at [846, 87] on span "Create new shipment" at bounding box center [983, 90] width 65 height 8
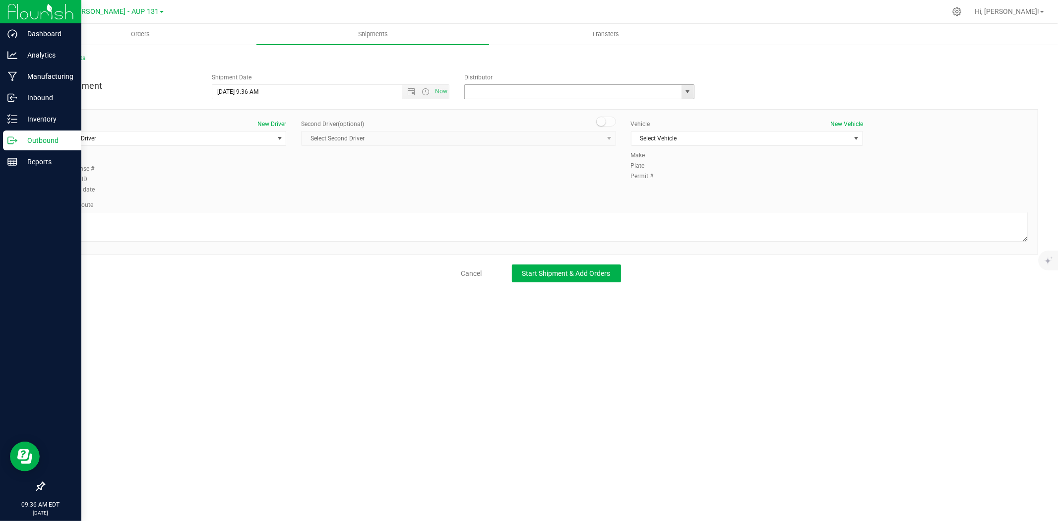
click at [541, 86] on input "text" at bounding box center [570, 92] width 210 height 14
click at [141, 139] on span "Select Driver" at bounding box center [164, 138] width 219 height 14
click at [429, 169] on div "Driver New Driver Select Driver Select Driver [PERSON_NAME] [PERSON_NAME] [PERS…" at bounding box center [541, 158] width 988 height 76
drag, startPoint x: 395, startPoint y: 233, endPoint x: 389, endPoint y: 233, distance: 6.4
click at [393, 233] on textarea at bounding box center [541, 227] width 974 height 30
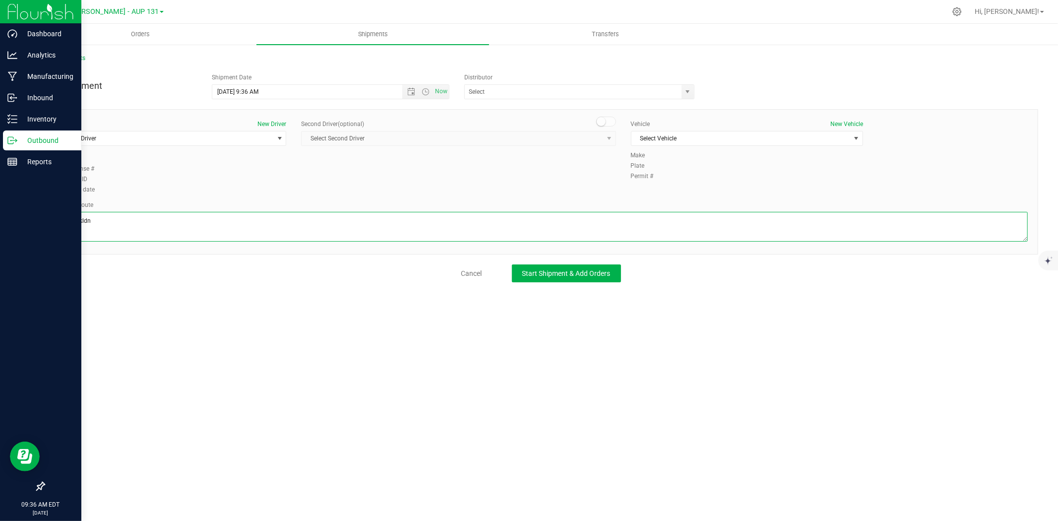
type textarea "gslkgnfkldn"
click at [303, 276] on div "Cancel Start Shipment & Add Orders" at bounding box center [541, 273] width 994 height 18
